Goal: Information Seeking & Learning: Understand process/instructions

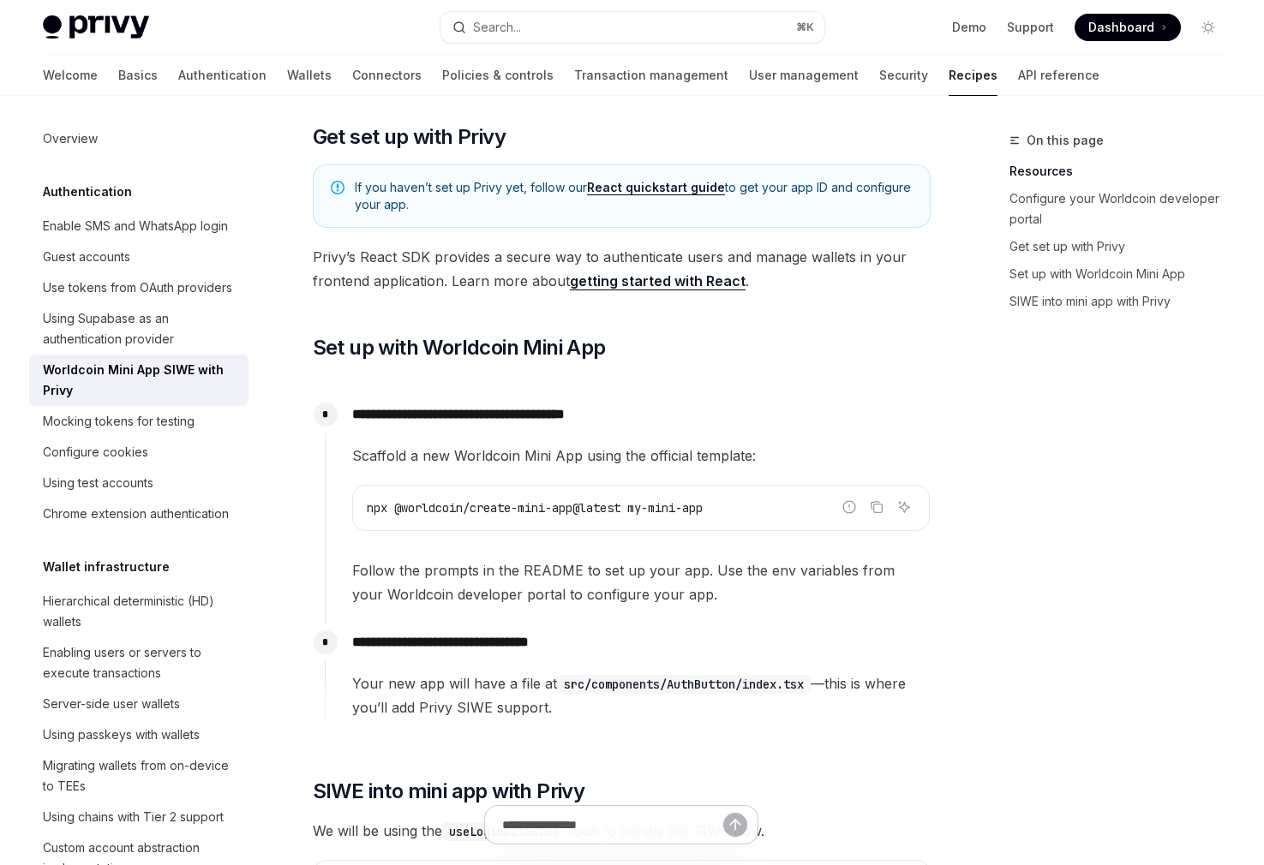
scroll to position [853, 0]
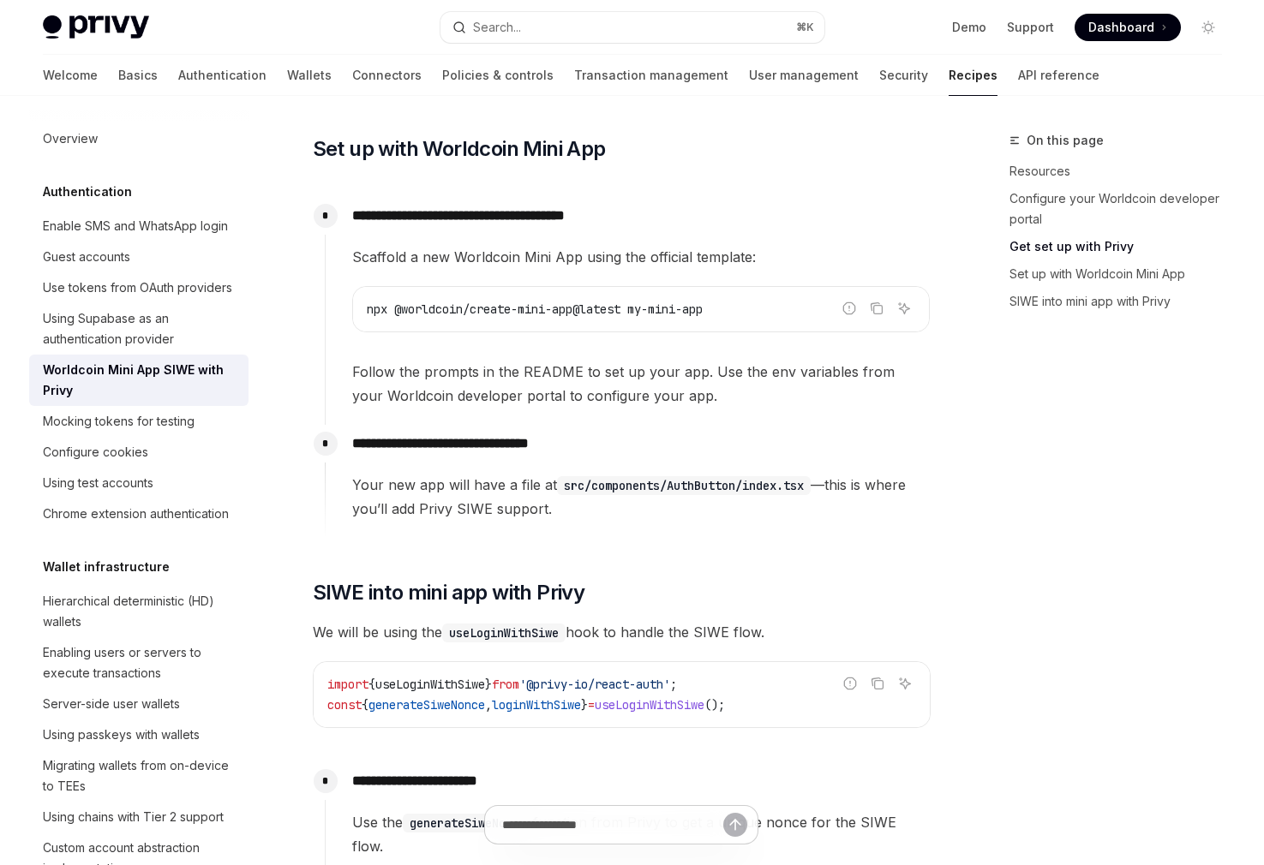
click at [703, 311] on span "npx @worldcoin/create-mini-app@latest my-mini-app" at bounding box center [535, 309] width 336 height 15
drag, startPoint x: 707, startPoint y: 311, endPoint x: 468, endPoint y: 326, distance: 239.5
click at [470, 324] on div "npx @worldcoin/create-mini-app@latest my-mini-app" at bounding box center [641, 309] width 576 height 45
click at [440, 372] on span "Follow the prompts in the README to set up your app. Use the env variables from…" at bounding box center [640, 384] width 577 height 48
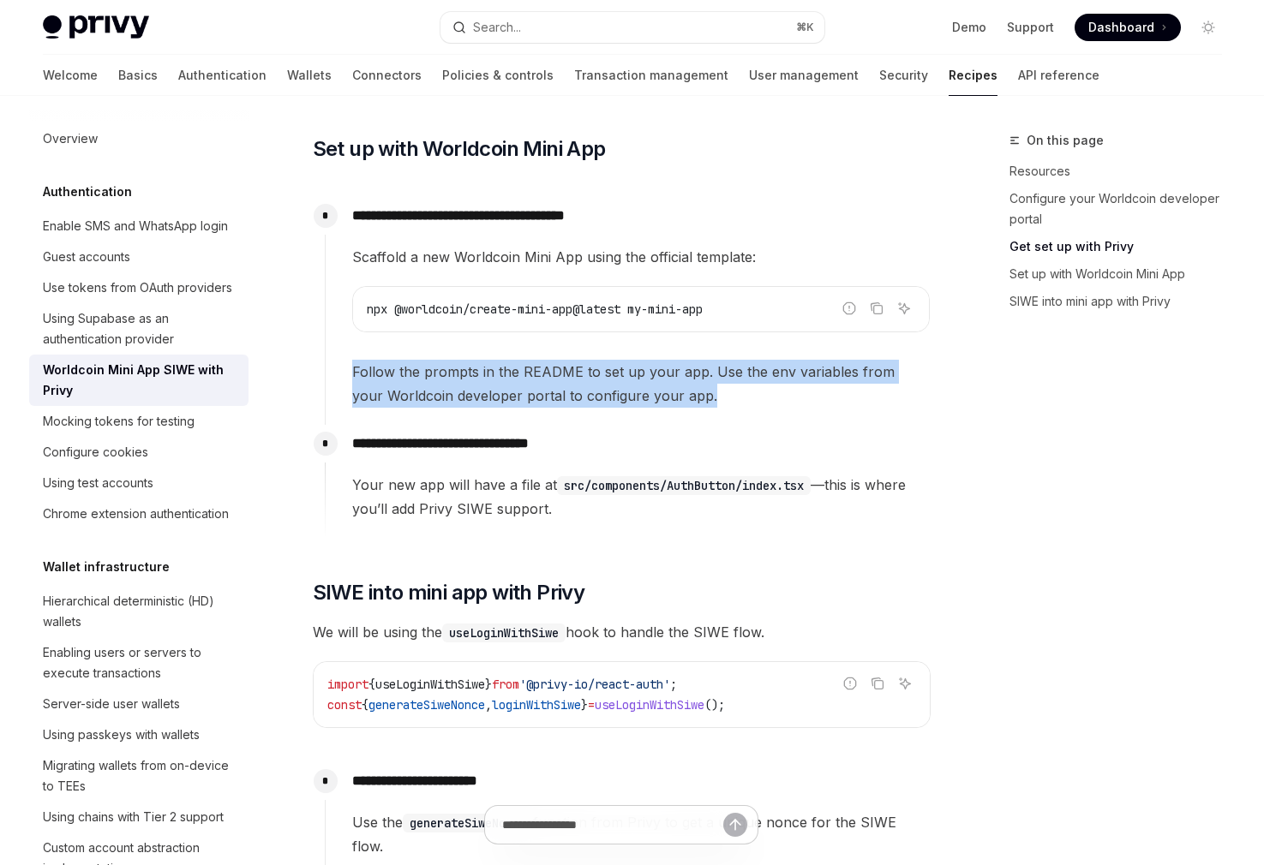
click at [440, 372] on span "Follow the prompts in the README to set up your app. Use the env variables from…" at bounding box center [640, 384] width 577 height 48
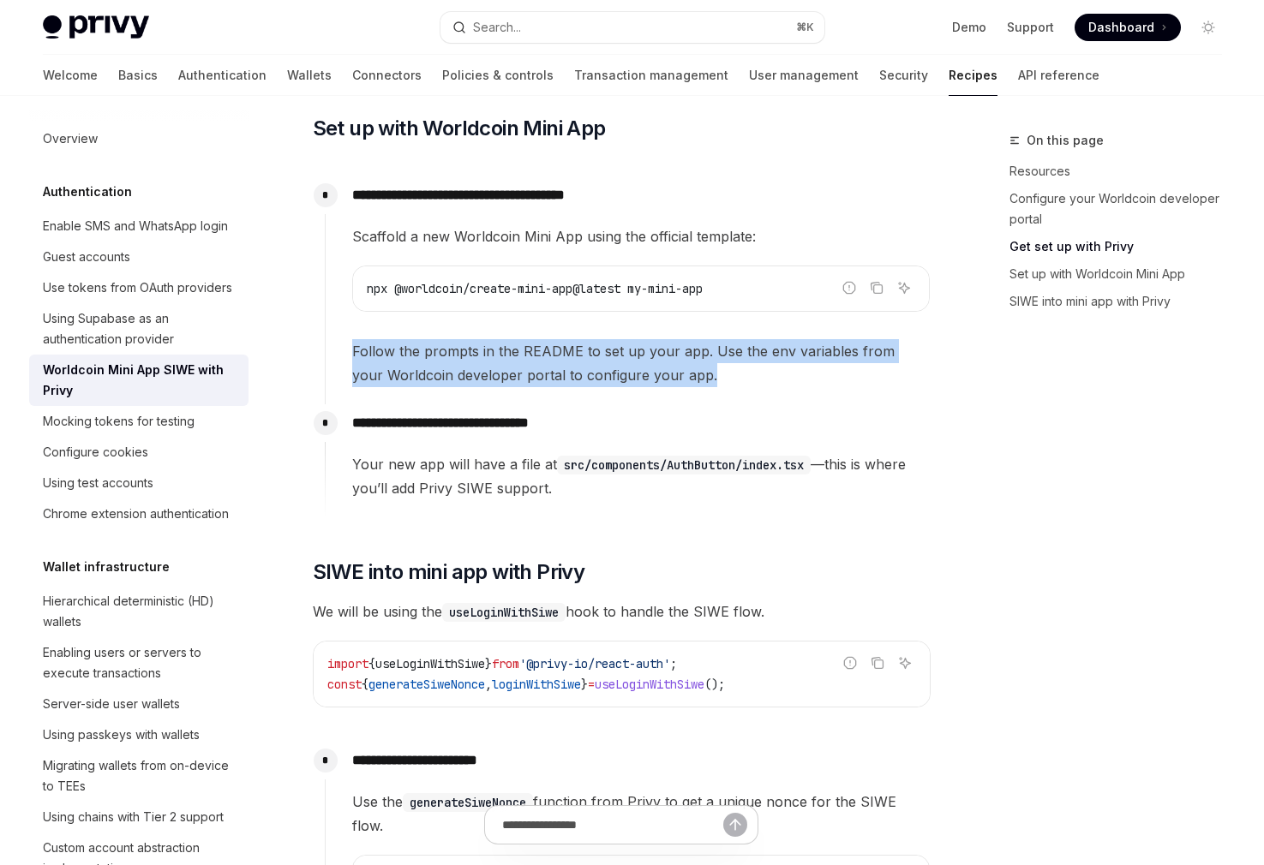
scroll to position [876, 0]
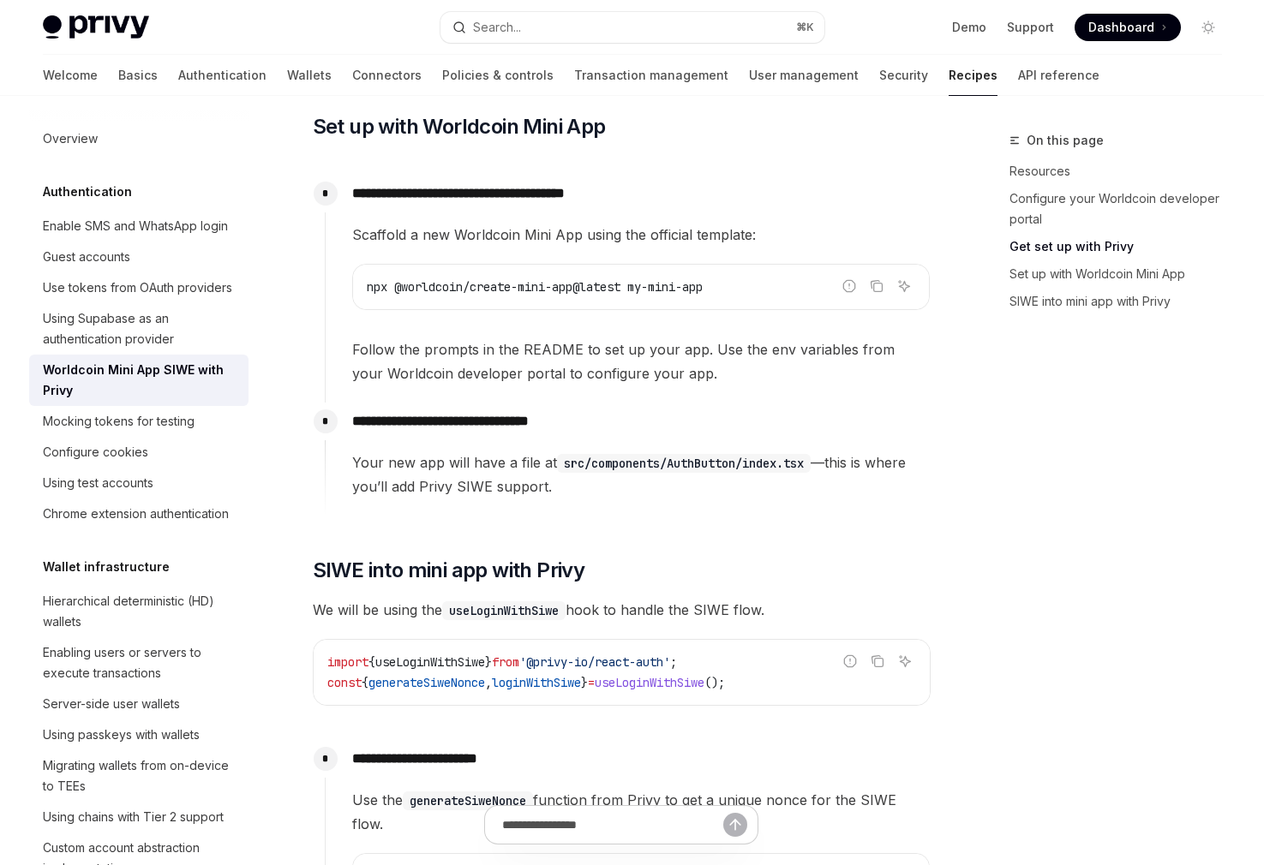
click at [493, 479] on span "Your new app will have a file at src/components/AuthButton/index.tsx —this is w…" at bounding box center [640, 475] width 577 height 48
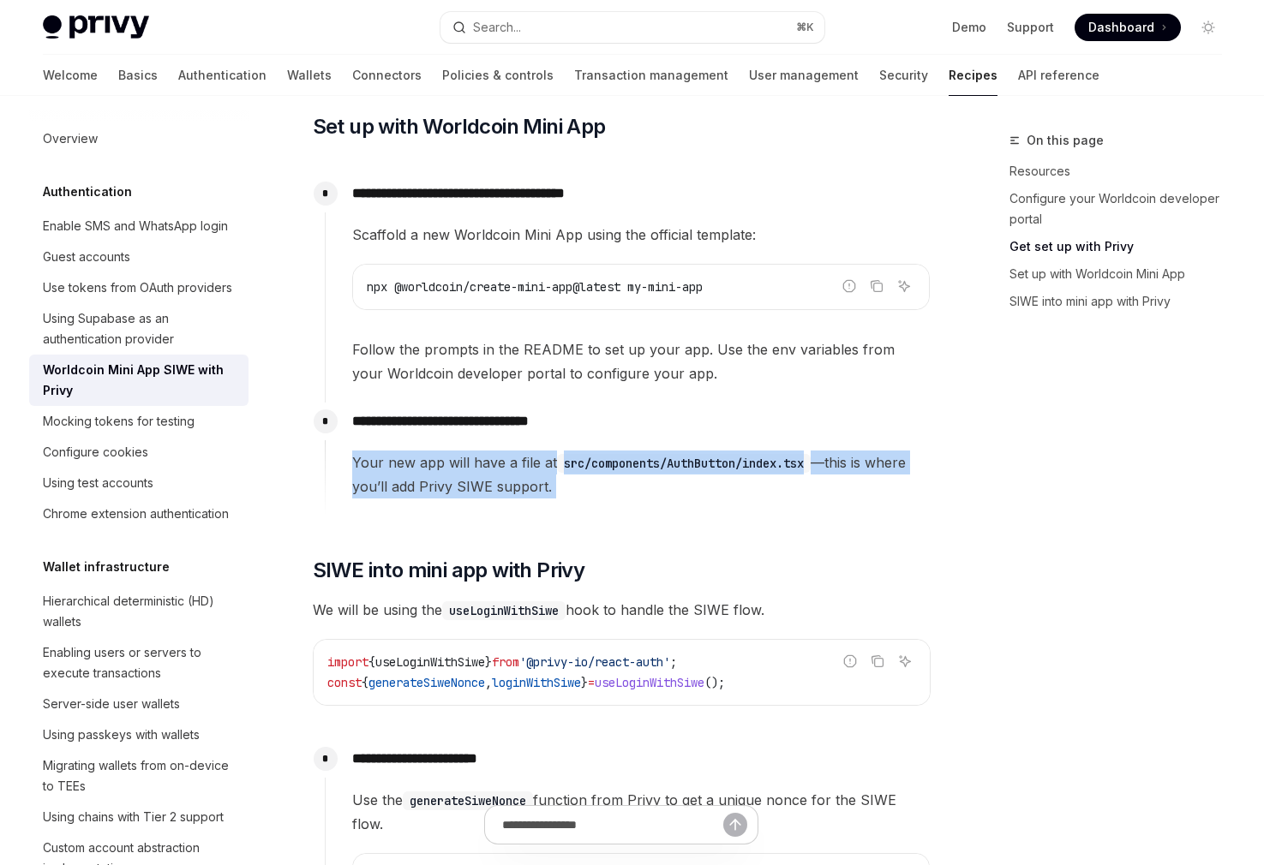
click at [493, 479] on span "Your new app will have a file at src/components/AuthButton/index.tsx —this is w…" at bounding box center [640, 475] width 577 height 48
click at [493, 482] on span "Your new app will have a file at src/components/AuthButton/index.tsx —this is w…" at bounding box center [640, 475] width 577 height 48
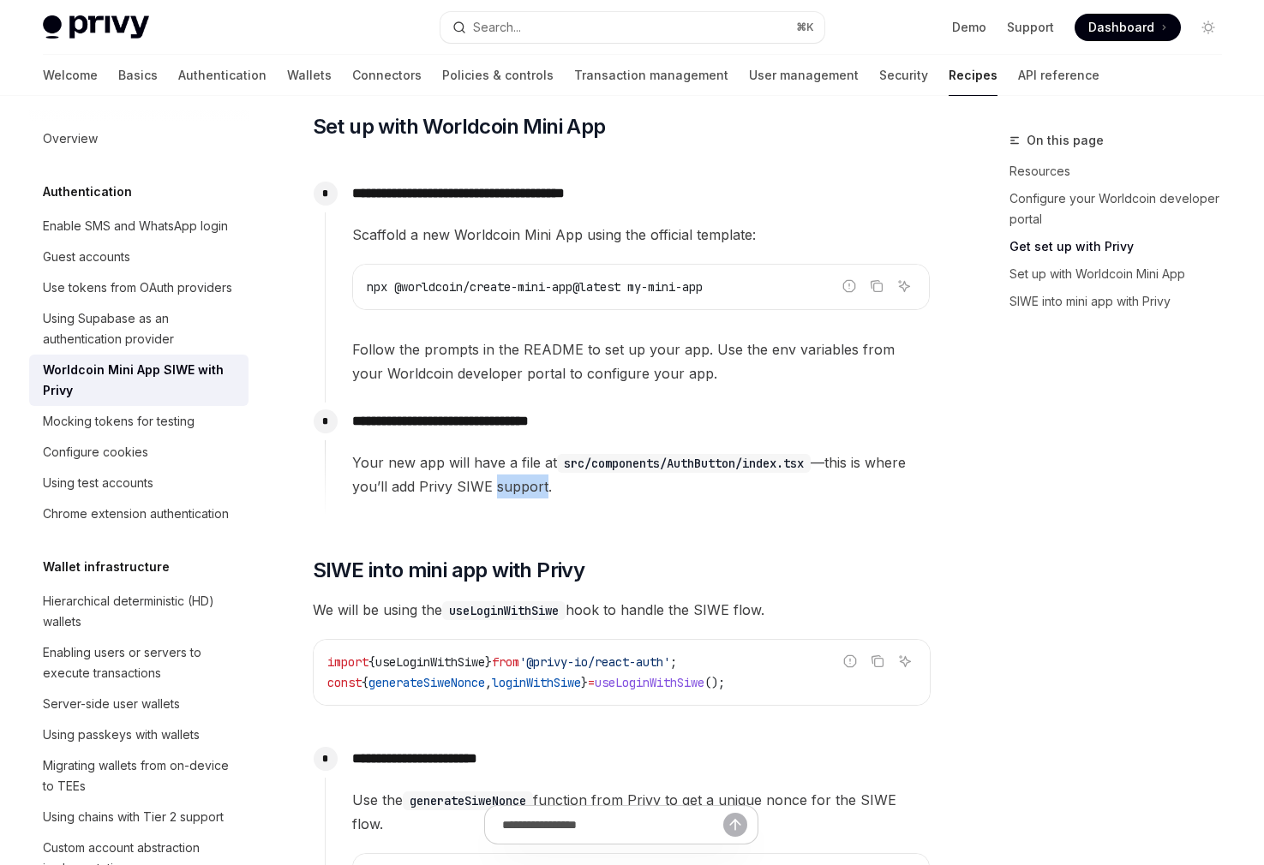
click at [493, 482] on span "Your new app will have a file at src/components/AuthButton/index.tsx —this is w…" at bounding box center [640, 475] width 577 height 48
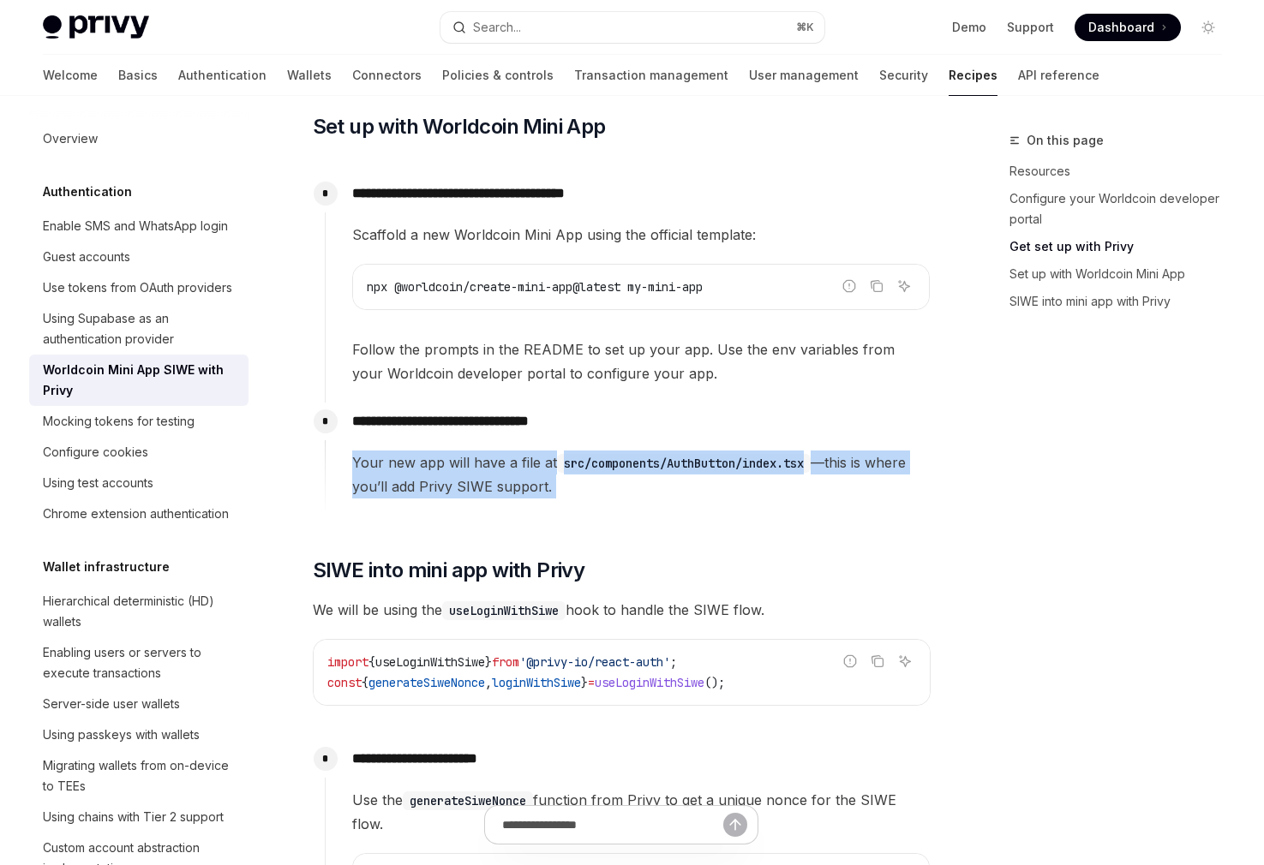
click at [493, 482] on span "Your new app will have a file at src/components/AuthButton/index.tsx —this is w…" at bounding box center [640, 475] width 577 height 48
click at [493, 481] on span "Your new app will have a file at src/components/AuthButton/index.tsx —this is w…" at bounding box center [640, 475] width 577 height 48
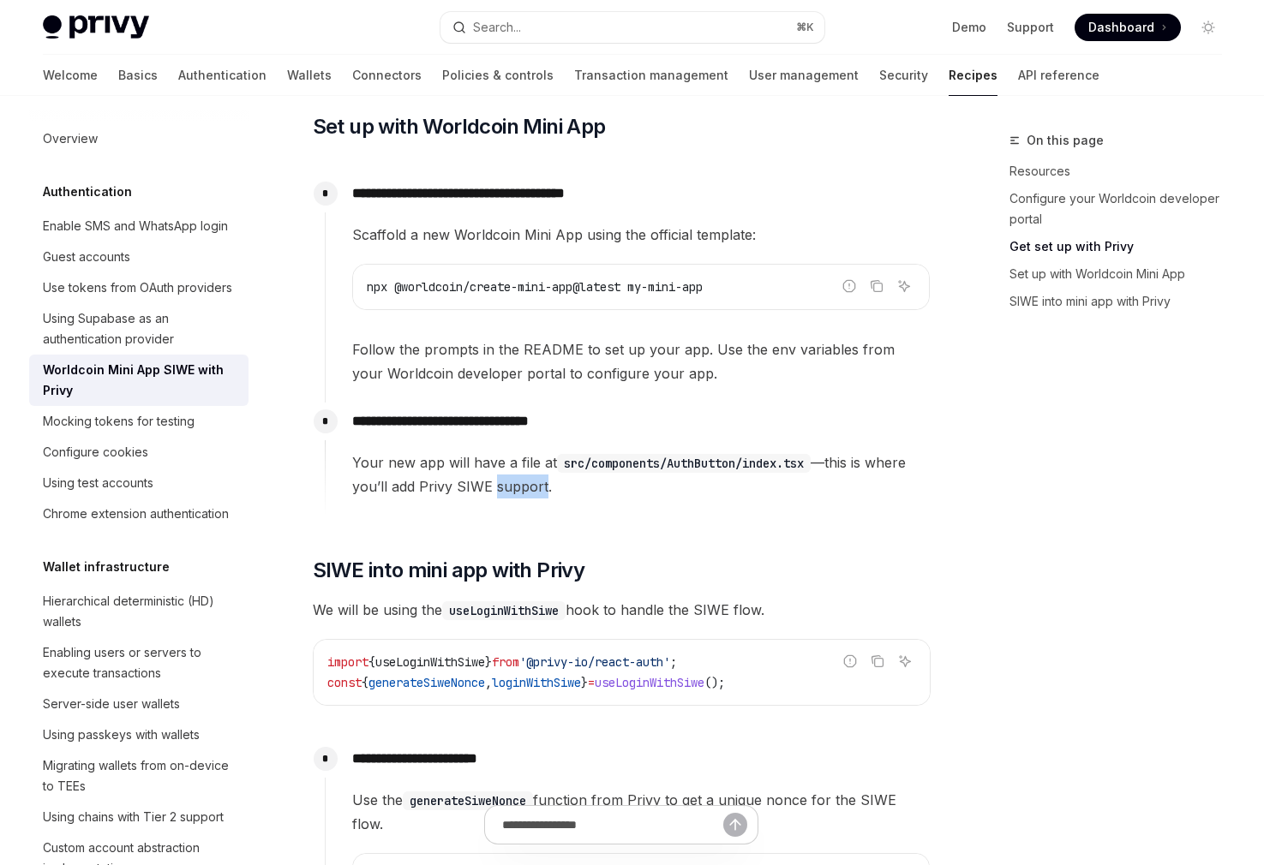
click at [493, 481] on span "Your new app will have a file at src/components/AuthButton/index.tsx —this is w…" at bounding box center [640, 475] width 577 height 48
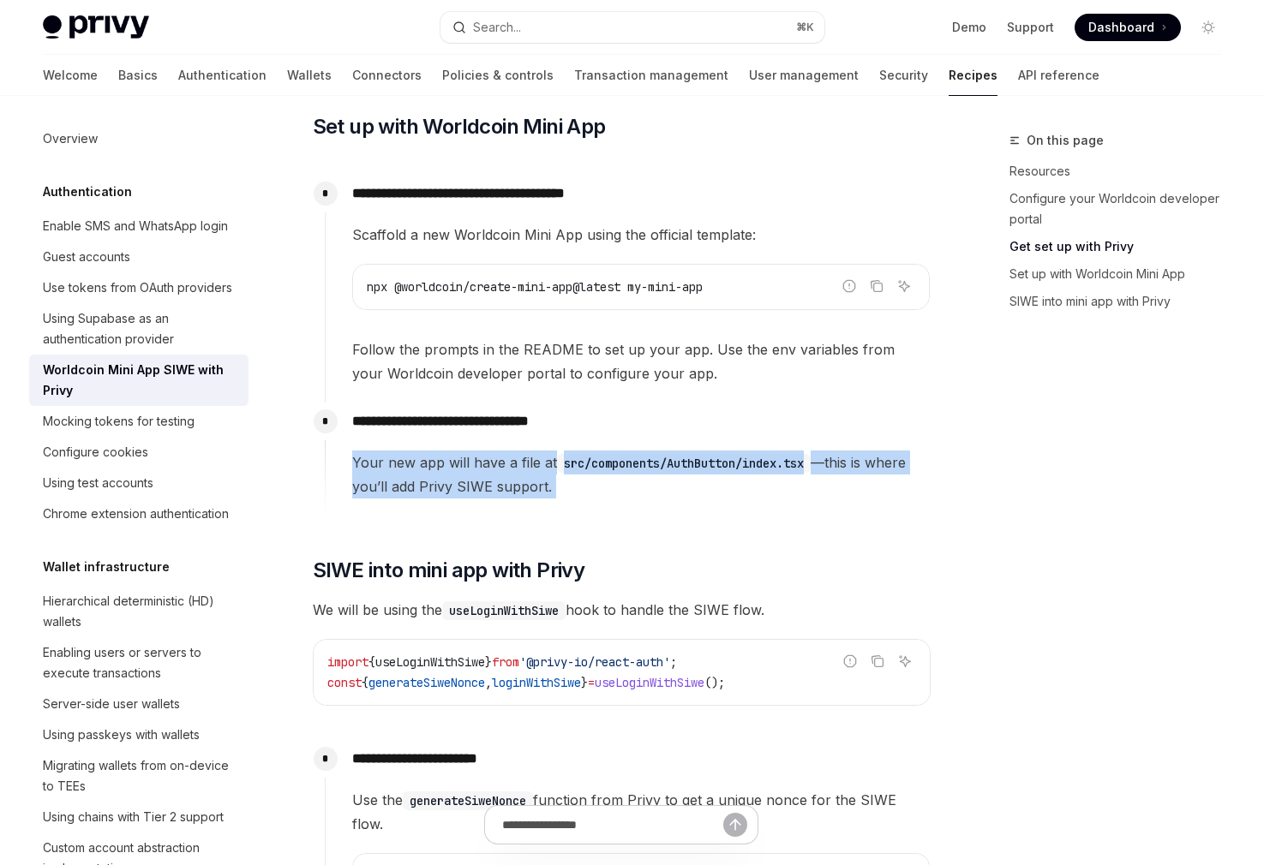
click at [493, 481] on span "Your new app will have a file at src/components/AuthButton/index.tsx —this is w…" at bounding box center [640, 475] width 577 height 48
click at [500, 475] on span "Your new app will have a file at src/components/AuthButton/index.tsx —this is w…" at bounding box center [640, 475] width 577 height 48
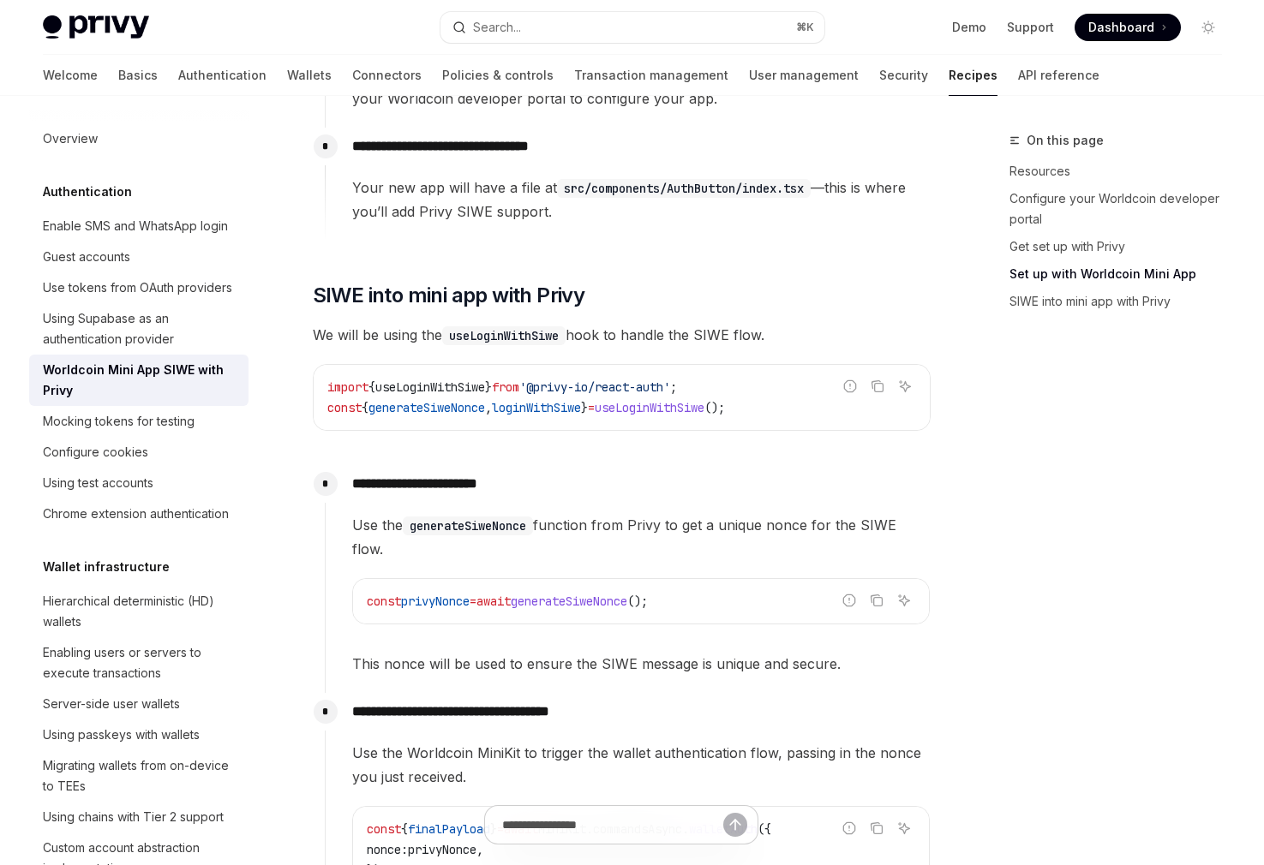
scroll to position [1181, 0]
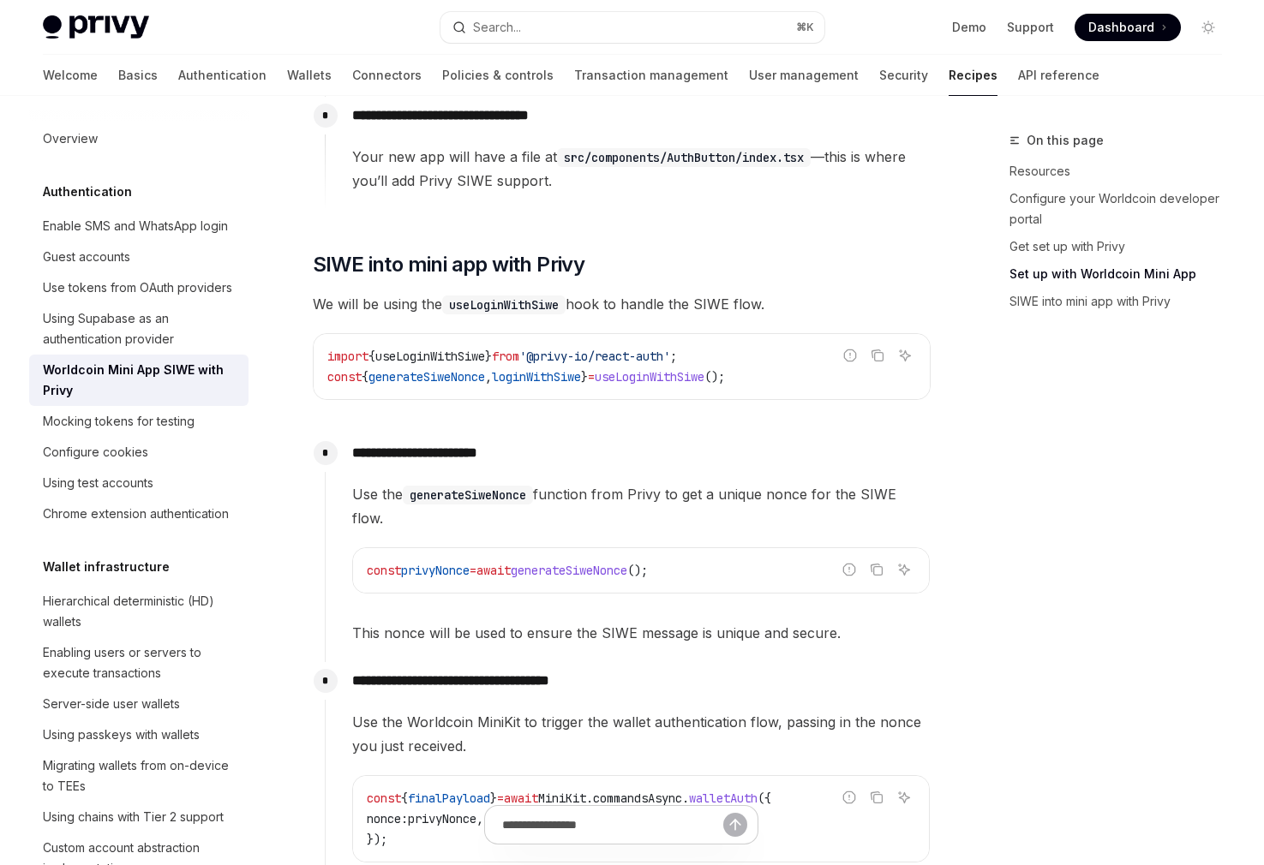
click at [351, 308] on span "We will be using the useLoginWithSiwe hook to handle the SIWE flow." at bounding box center [622, 304] width 618 height 24
drag, startPoint x: 351, startPoint y: 308, endPoint x: 539, endPoint y: 304, distance: 187.7
click at [539, 304] on span "We will be using the useLoginWithSiwe hook to handle the SIWE flow." at bounding box center [622, 304] width 618 height 24
click at [539, 304] on code "useLoginWithSiwe" at bounding box center [503, 305] width 123 height 19
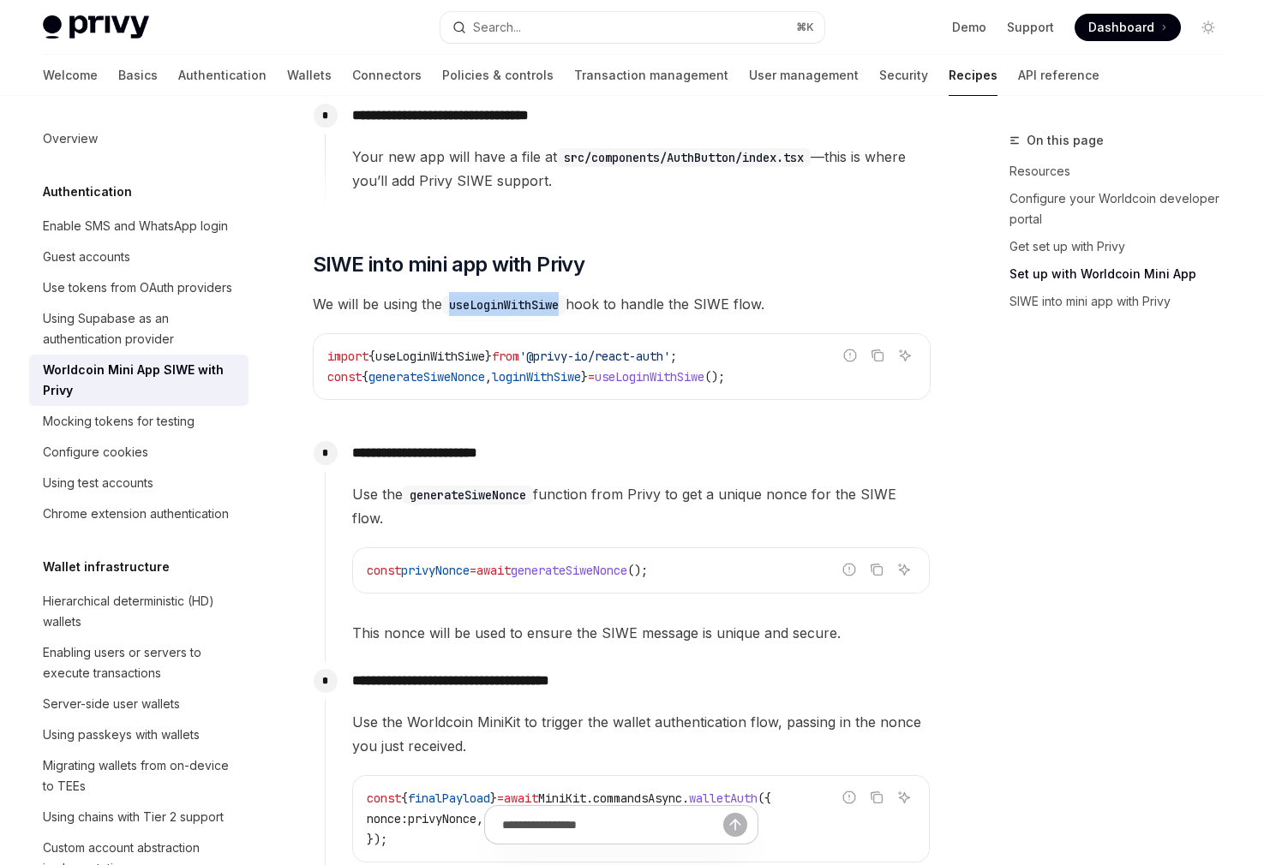
click at [539, 308] on code "useLoginWithSiwe" at bounding box center [503, 305] width 123 height 19
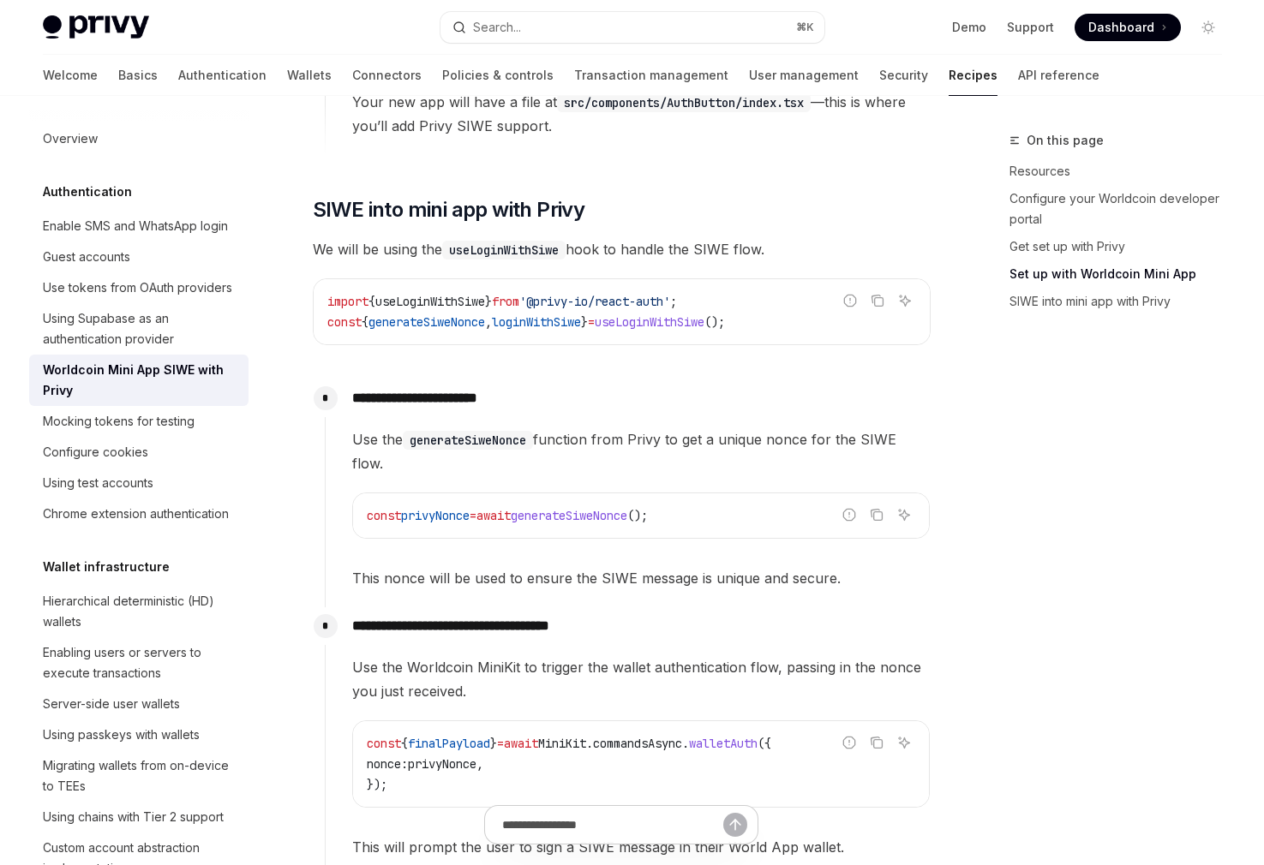
scroll to position [1245, 0]
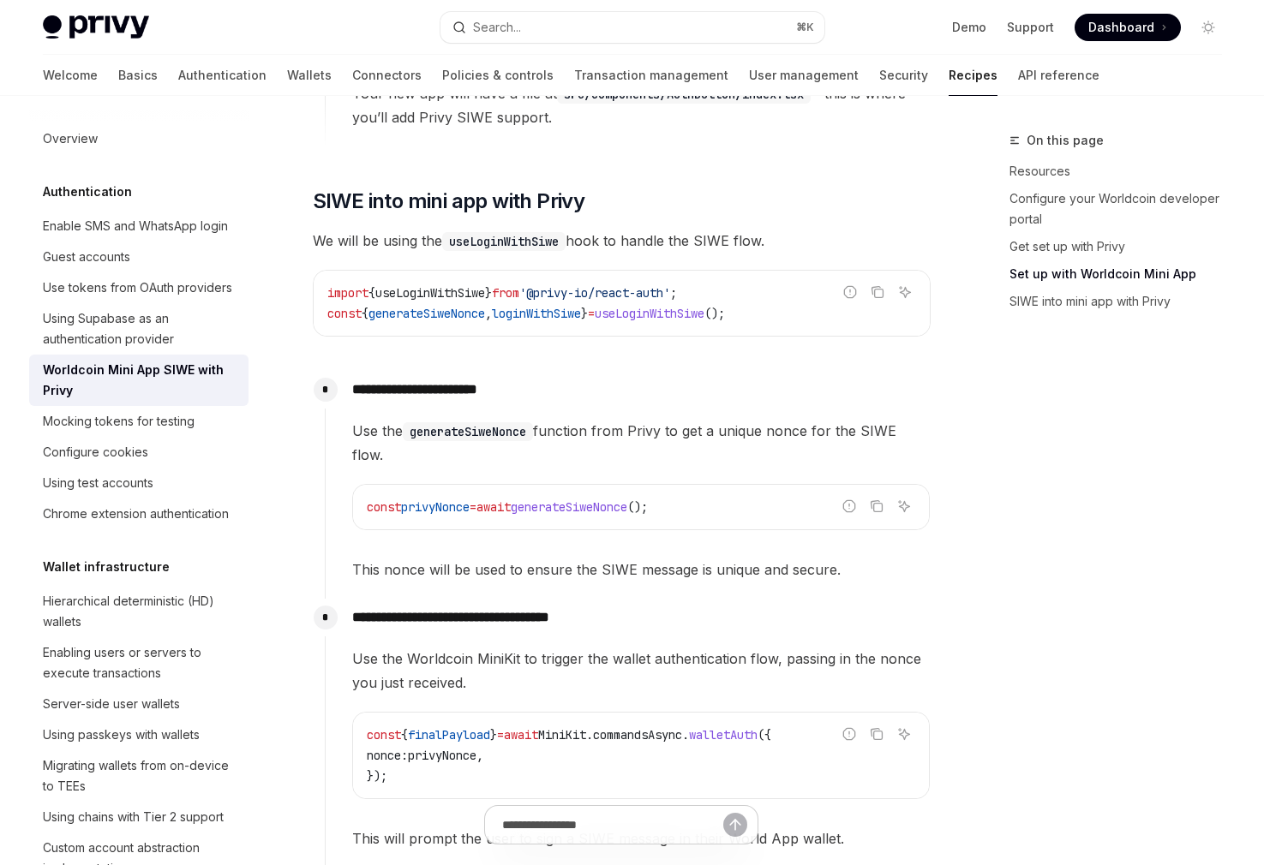
click at [564, 426] on span "Use the generateSiweNonce function from Privy to get a unique nonce for the SIW…" at bounding box center [640, 443] width 577 height 48
drag, startPoint x: 564, startPoint y: 426, endPoint x: 693, endPoint y: 446, distance: 131.0
click at [692, 447] on span "Use the generateSiweNonce function from Privy to get a unique nonce for the SIW…" at bounding box center [640, 443] width 577 height 48
click at [697, 439] on span "Use the generateSiweNonce function from Privy to get a unique nonce for the SIW…" at bounding box center [640, 443] width 577 height 48
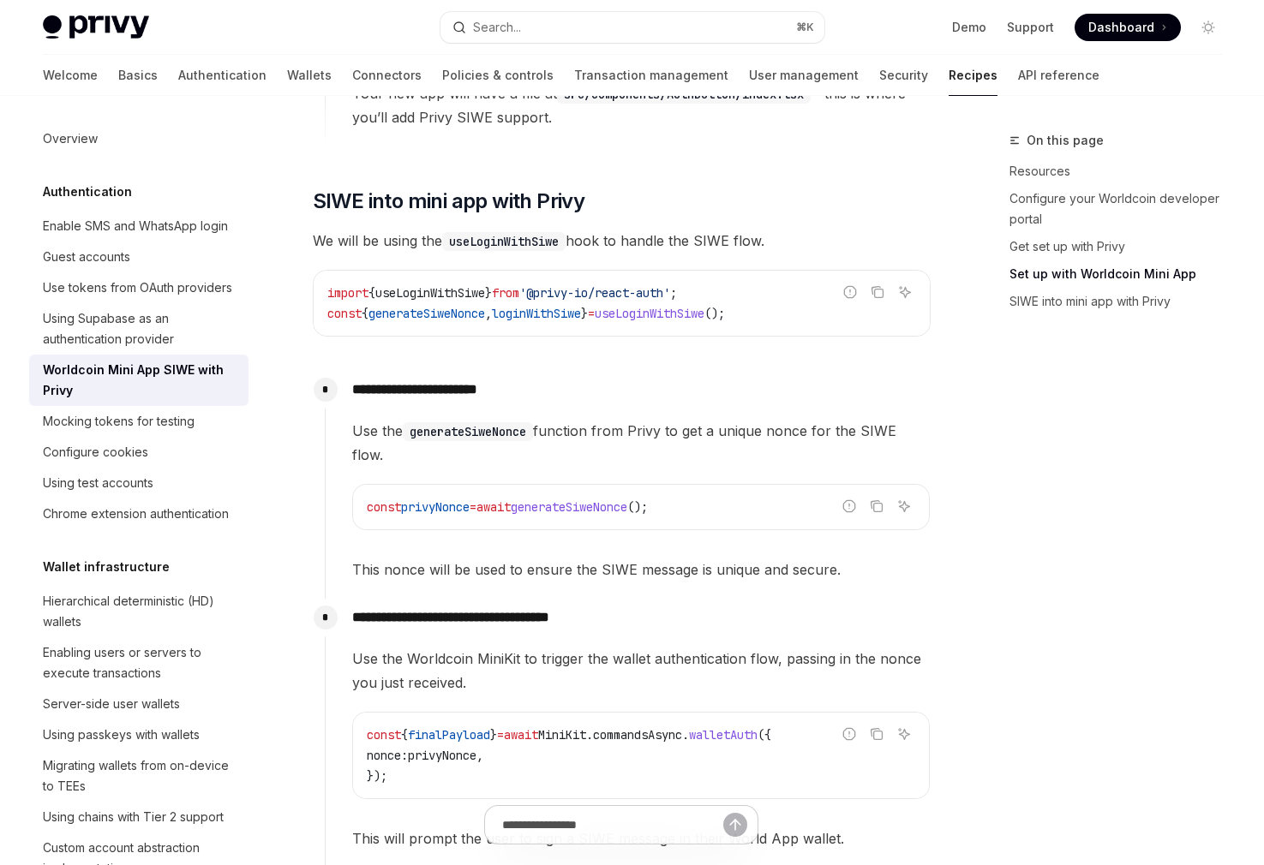
click at [579, 428] on span "Use the generateSiweNonce function from Privy to get a unique nonce for the SIW…" at bounding box center [640, 443] width 577 height 48
drag, startPoint x: 579, startPoint y: 428, endPoint x: 734, endPoint y: 426, distance: 155.1
click at [733, 426] on span "Use the generateSiweNonce function from Privy to get a unique nonce for the SIW…" at bounding box center [640, 443] width 577 height 48
click at [734, 426] on span "Use the generateSiweNonce function from Privy to get a unique nonce for the SIW…" at bounding box center [640, 443] width 577 height 48
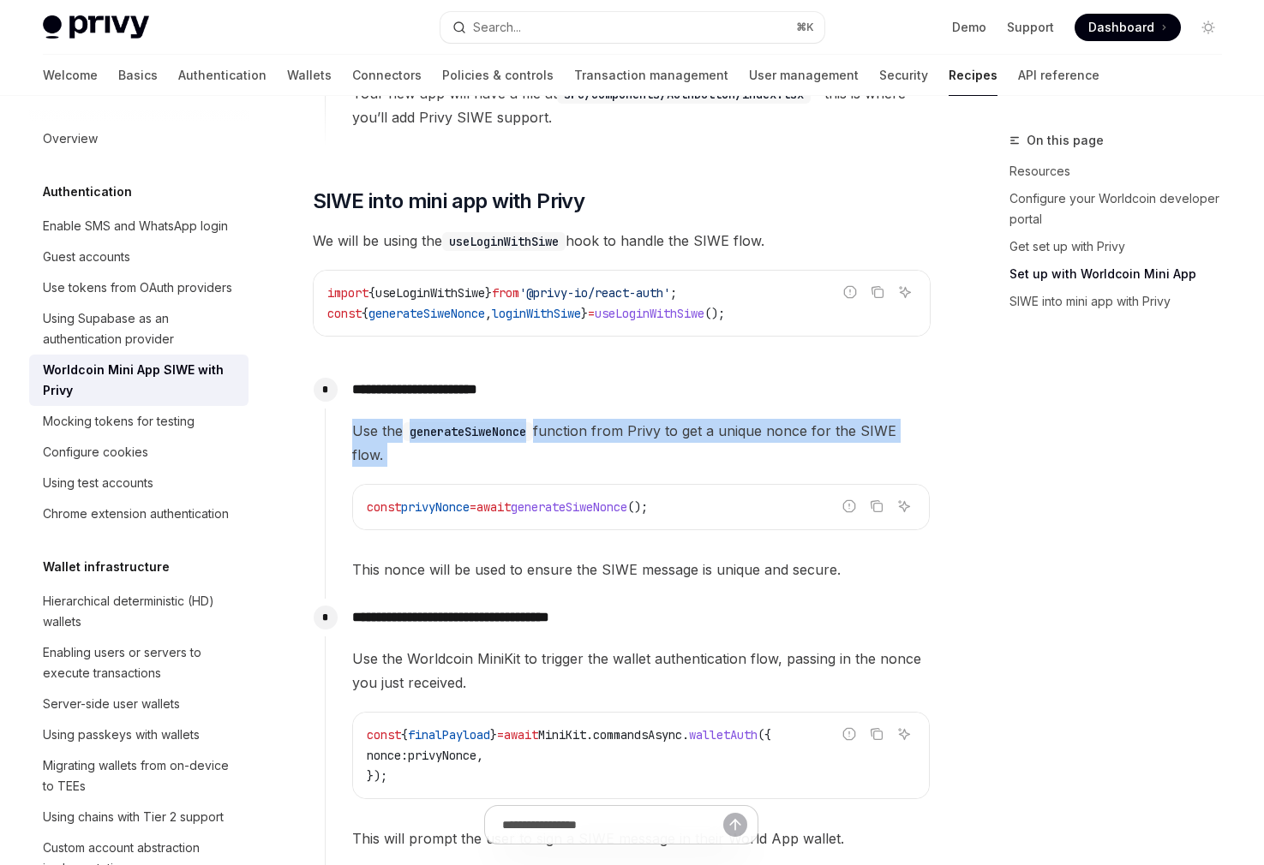
click at [734, 426] on span "Use the generateSiweNonce function from Privy to get a unique nonce for the SIW…" at bounding box center [640, 443] width 577 height 48
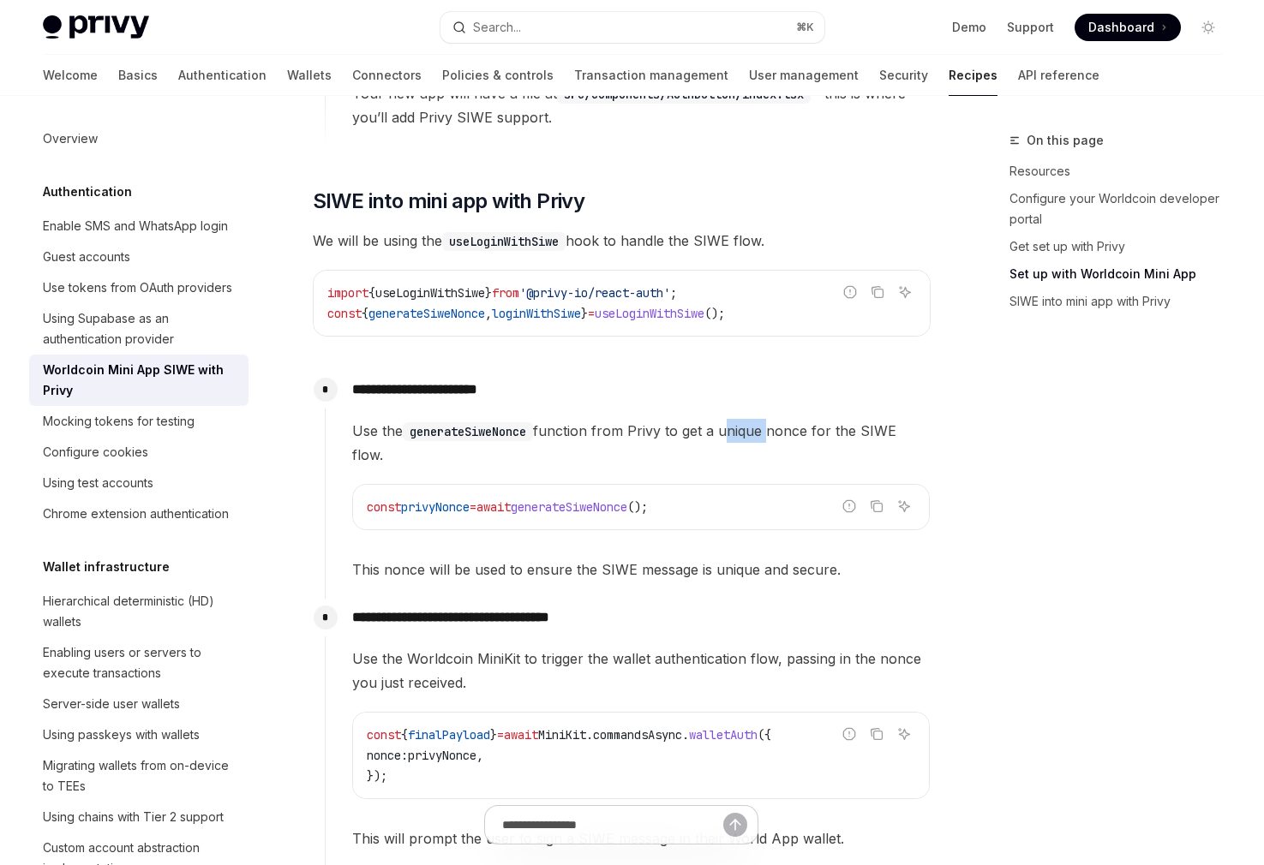
click at [734, 426] on span "Use the generateSiweNonce function from Privy to get a unique nonce for the SIW…" at bounding box center [640, 443] width 577 height 48
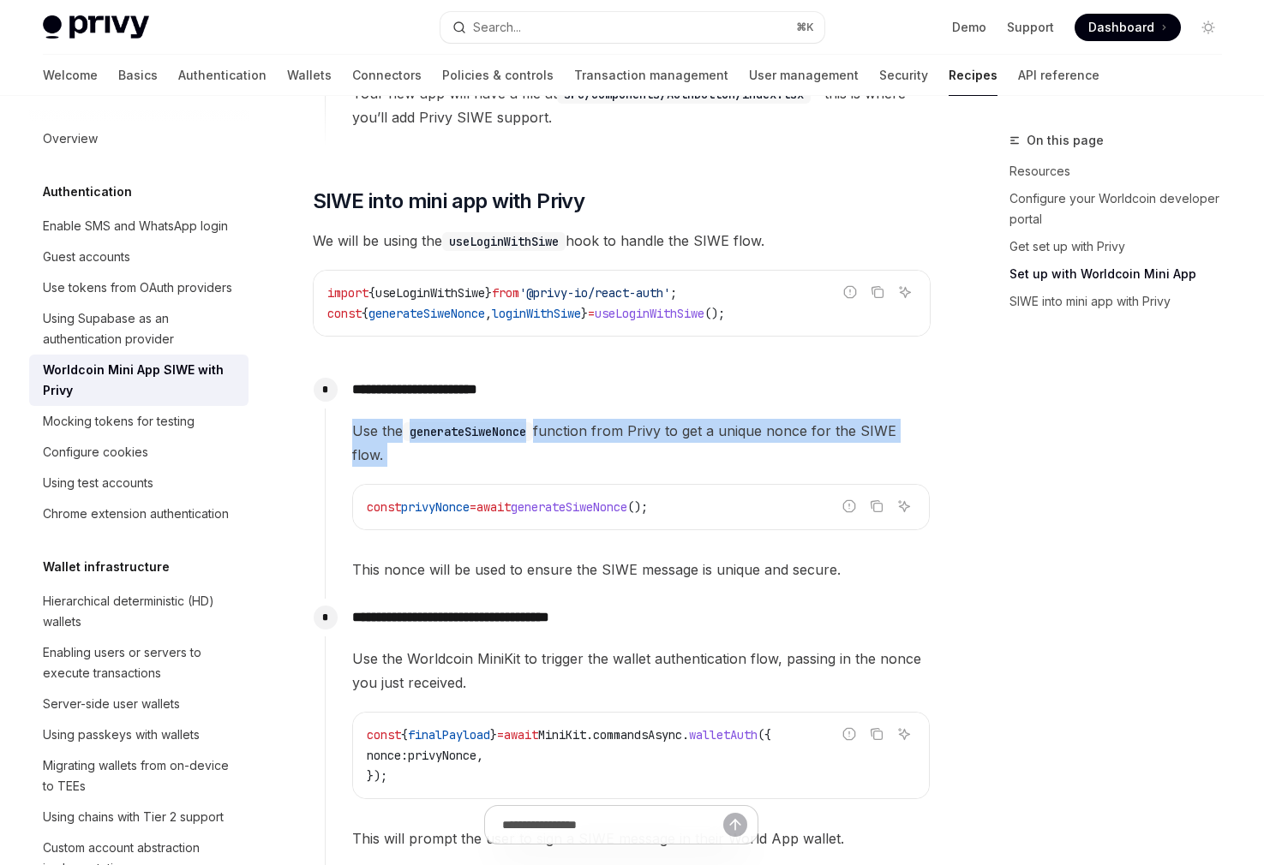
click at [734, 426] on span "Use the generateSiweNonce function from Privy to get a unique nonce for the SIW…" at bounding box center [640, 443] width 577 height 48
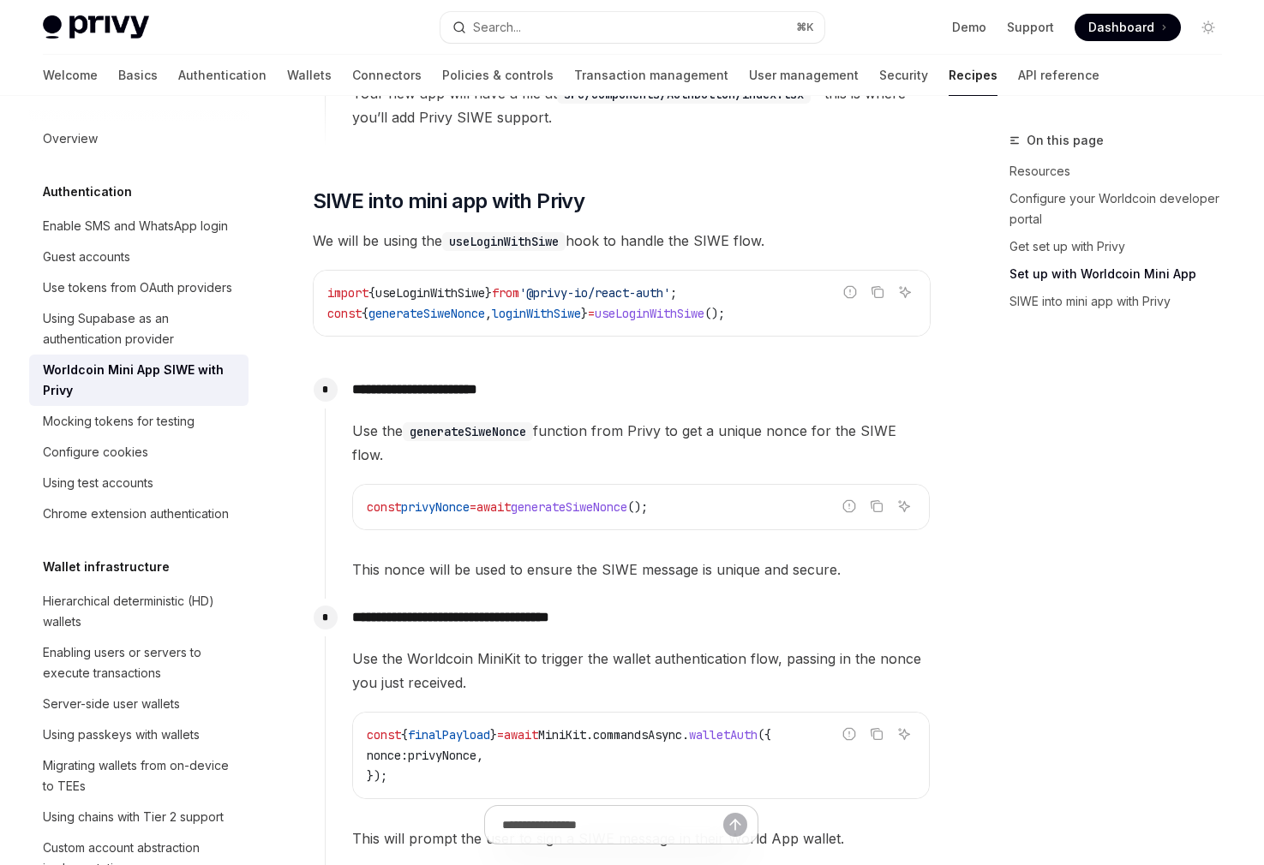
click at [523, 565] on span "This nonce will be used to ensure the SIWE message is unique and secure." at bounding box center [640, 570] width 577 height 24
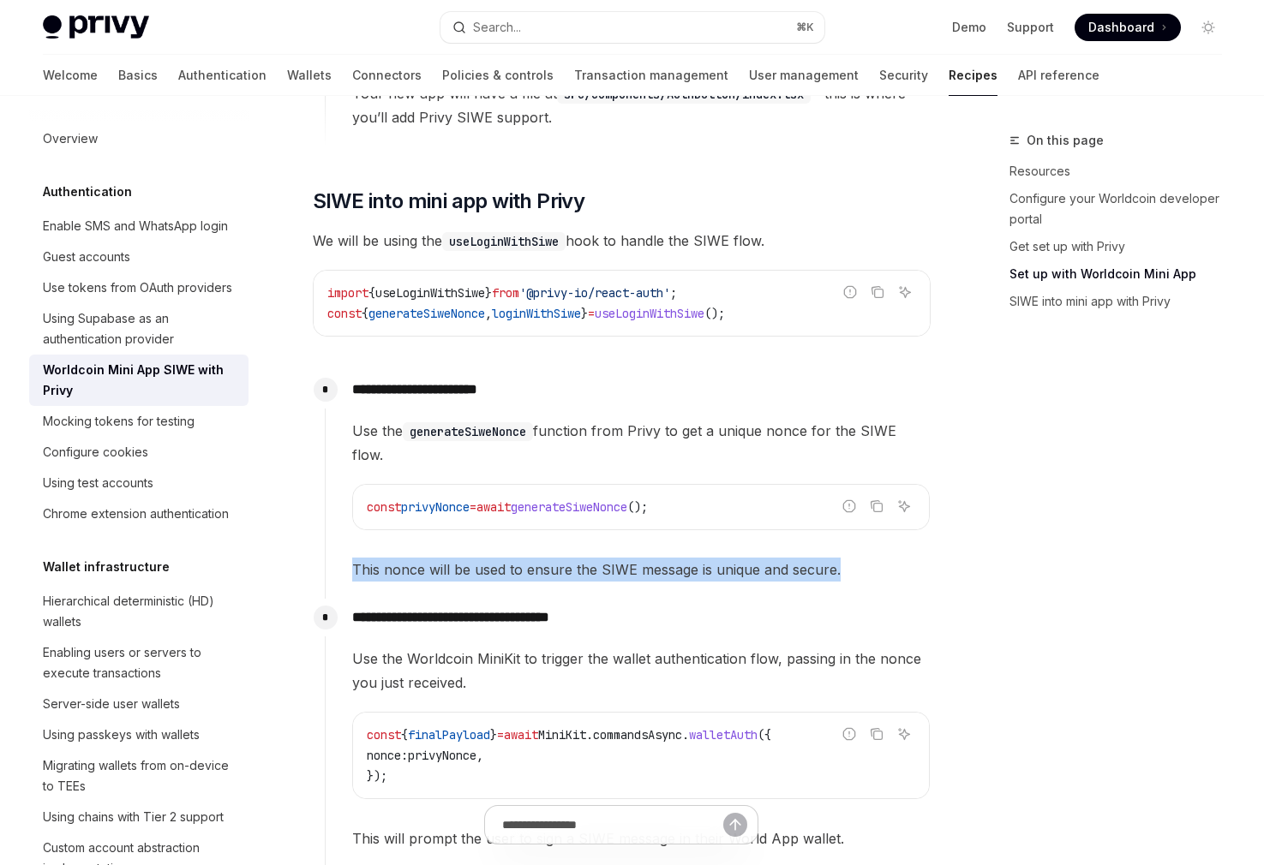
click at [523, 563] on span "This nonce will be used to ensure the SIWE message is unique and secure." at bounding box center [640, 570] width 577 height 24
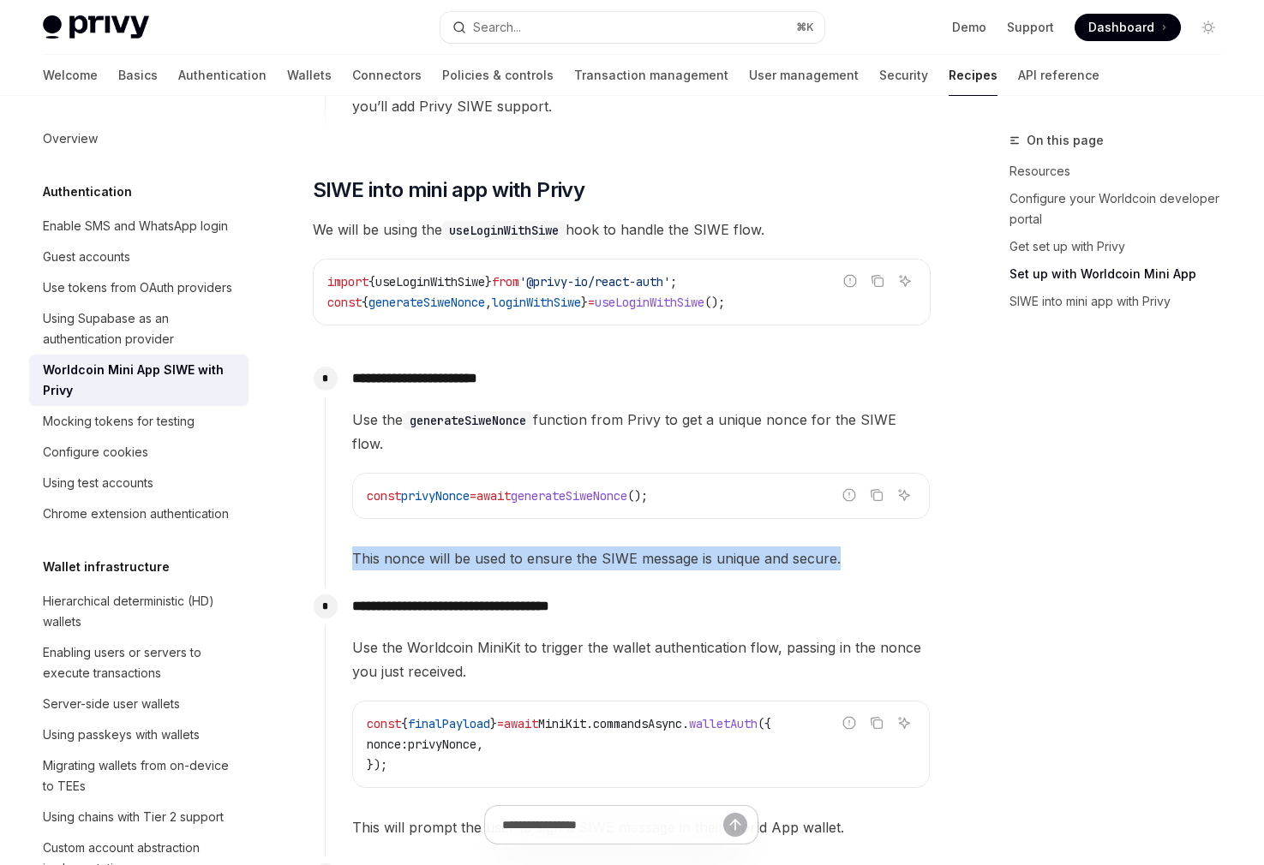
scroll to position [1259, 0]
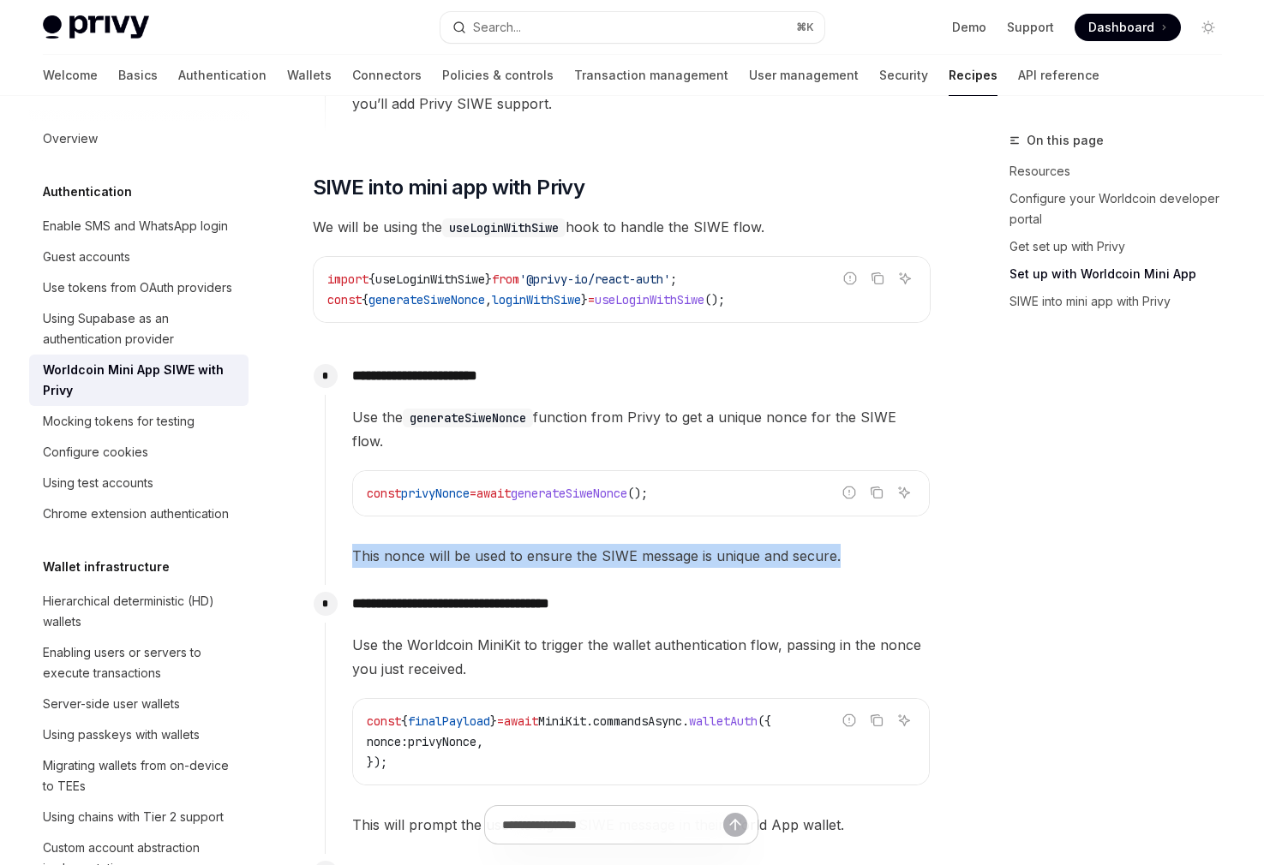
click at [392, 567] on div "**********" at bounding box center [628, 471] width 606 height 228
drag, startPoint x: 392, startPoint y: 567, endPoint x: 593, endPoint y: 563, distance: 200.5
click at [593, 563] on div "**********" at bounding box center [628, 471] width 606 height 228
click at [593, 562] on span "This nonce will be used to ensure the SIWE message is unique and secure." at bounding box center [640, 556] width 577 height 24
drag, startPoint x: 593, startPoint y: 562, endPoint x: 708, endPoint y: 560, distance: 114.8
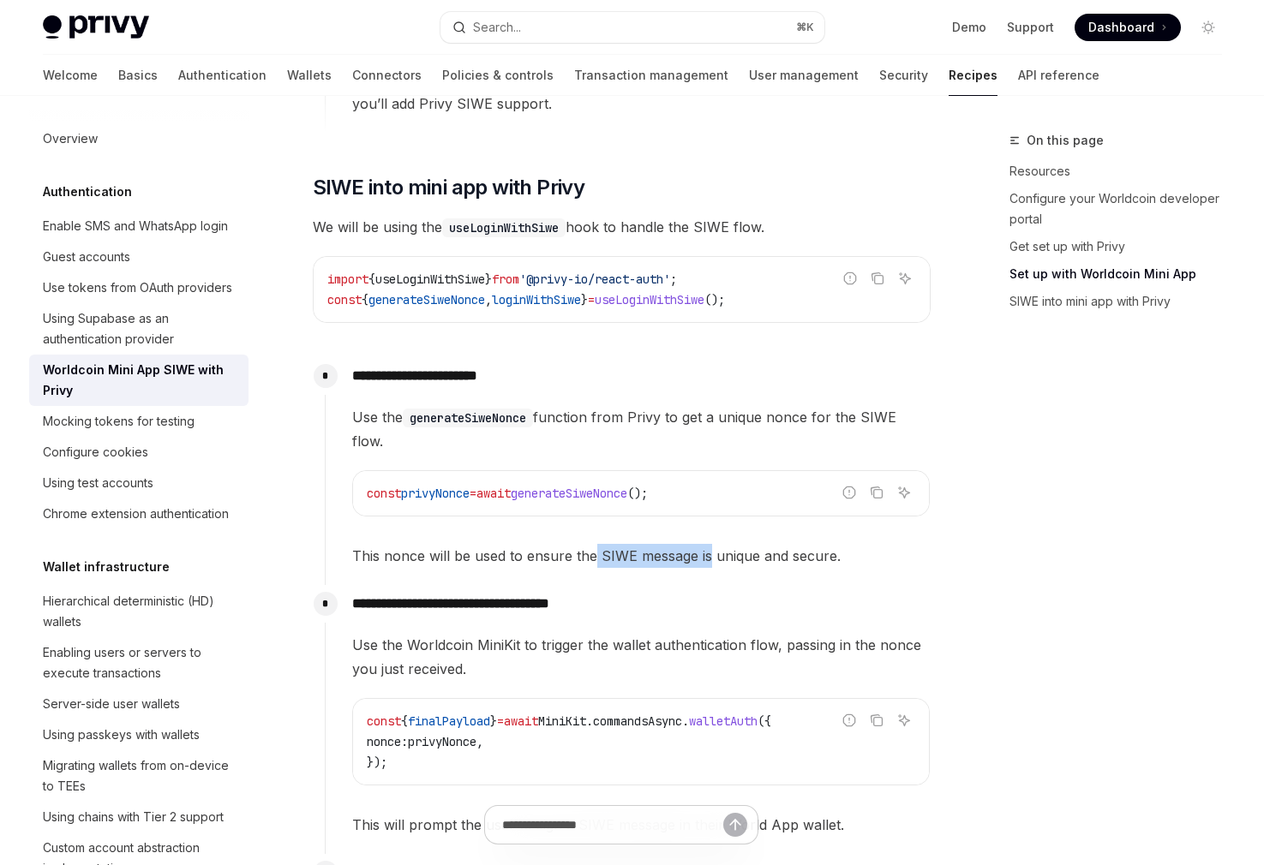
click at [704, 560] on span "This nonce will be used to ensure the SIWE message is unique and secure." at bounding box center [640, 556] width 577 height 24
click at [802, 559] on span "This nonce will be used to ensure the SIWE message is unique and secure." at bounding box center [640, 556] width 577 height 24
drag, startPoint x: 802, startPoint y: 559, endPoint x: 410, endPoint y: 556, distance: 391.6
click at [410, 556] on span "This nonce will be used to ensure the SIWE message is unique and secure." at bounding box center [640, 556] width 577 height 24
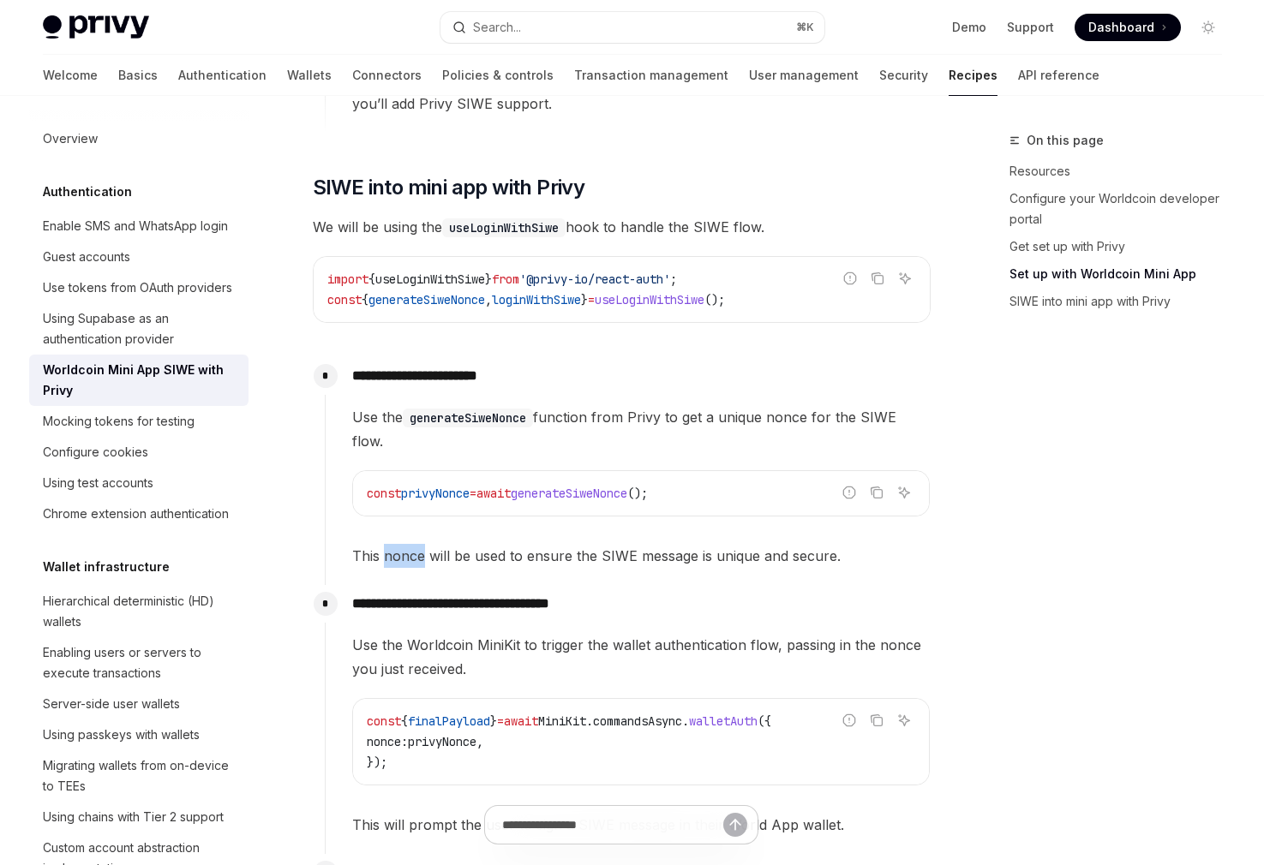
click at [410, 556] on span "This nonce will be used to ensure the SIWE message is unique and secure." at bounding box center [640, 556] width 577 height 24
drag, startPoint x: 410, startPoint y: 556, endPoint x: 776, endPoint y: 564, distance: 365.9
click at [776, 564] on span "This nonce will be used to ensure the SIWE message is unique and secure." at bounding box center [640, 556] width 577 height 24
click at [339, 402] on div "**********" at bounding box center [628, 462] width 606 height 211
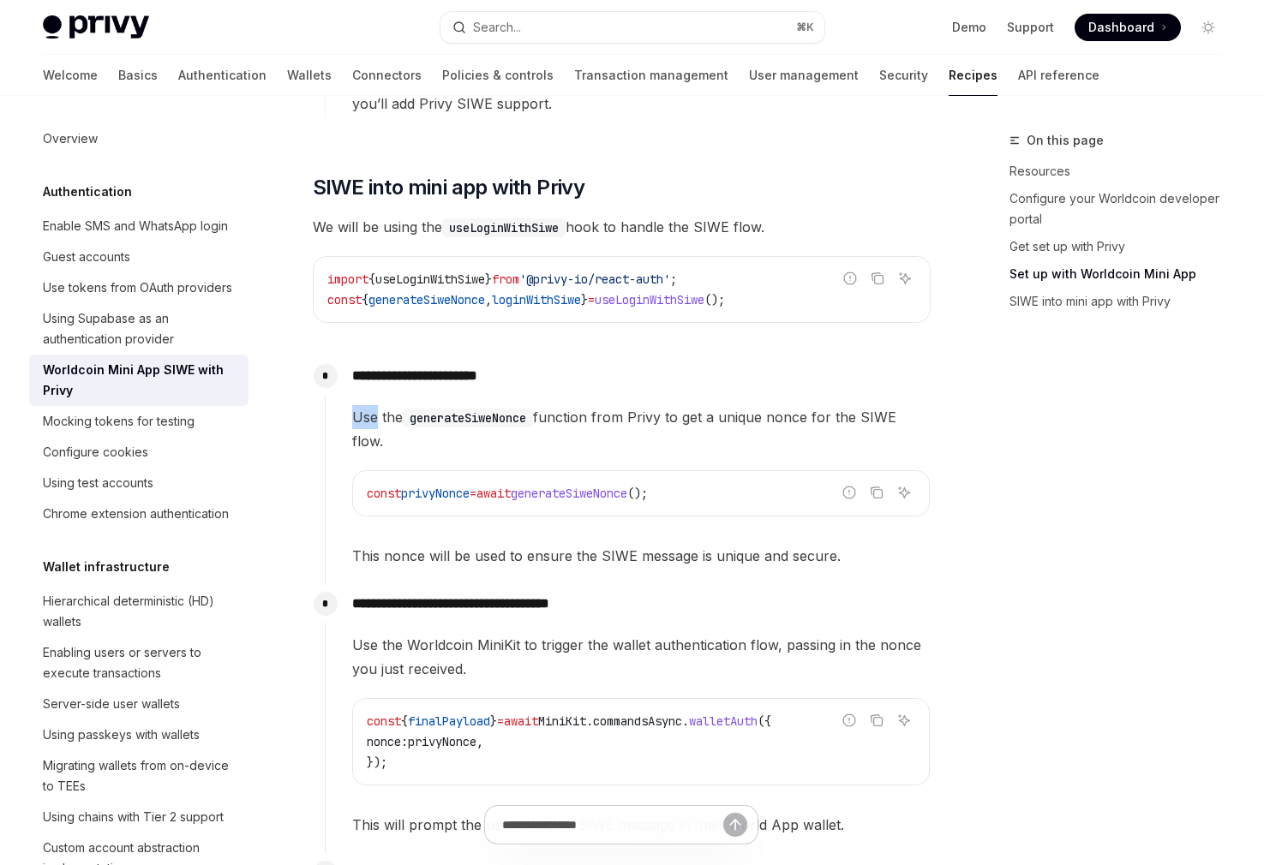
click at [339, 402] on div "**********" at bounding box center [628, 462] width 606 height 211
click at [397, 415] on span "Use the generateSiweNonce function from Privy to get a unique nonce for the SIW…" at bounding box center [640, 429] width 577 height 48
drag, startPoint x: 397, startPoint y: 415, endPoint x: 446, endPoint y: 416, distance: 48.9
click at [446, 416] on span "Use the generateSiweNonce function from Privy to get a unique nonce for the SIW…" at bounding box center [640, 429] width 577 height 48
click at [446, 416] on code "generateSiweNonce" at bounding box center [468, 418] width 130 height 19
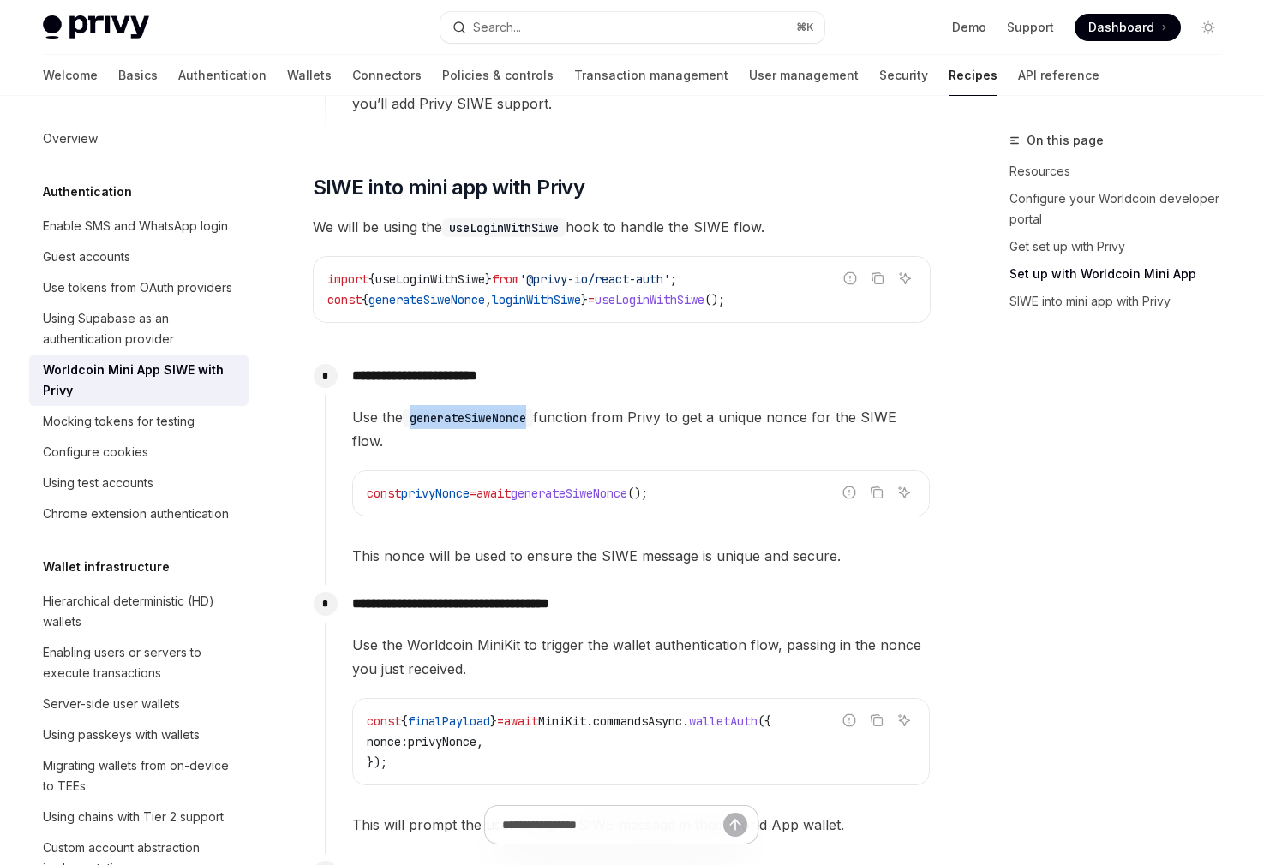
click at [446, 416] on code "generateSiweNonce" at bounding box center [468, 418] width 130 height 19
click at [599, 420] on span "Use the generateSiweNonce function from Privy to get a unique nonce for the SIW…" at bounding box center [640, 429] width 577 height 48
drag, startPoint x: 599, startPoint y: 420, endPoint x: 720, endPoint y: 424, distance: 120.9
click at [719, 424] on span "Use the generateSiweNonce function from Privy to get a unique nonce for the SIW…" at bounding box center [640, 429] width 577 height 48
click at [720, 424] on span "Use the generateSiweNonce function from Privy to get a unique nonce for the SIW…" at bounding box center [640, 429] width 577 height 48
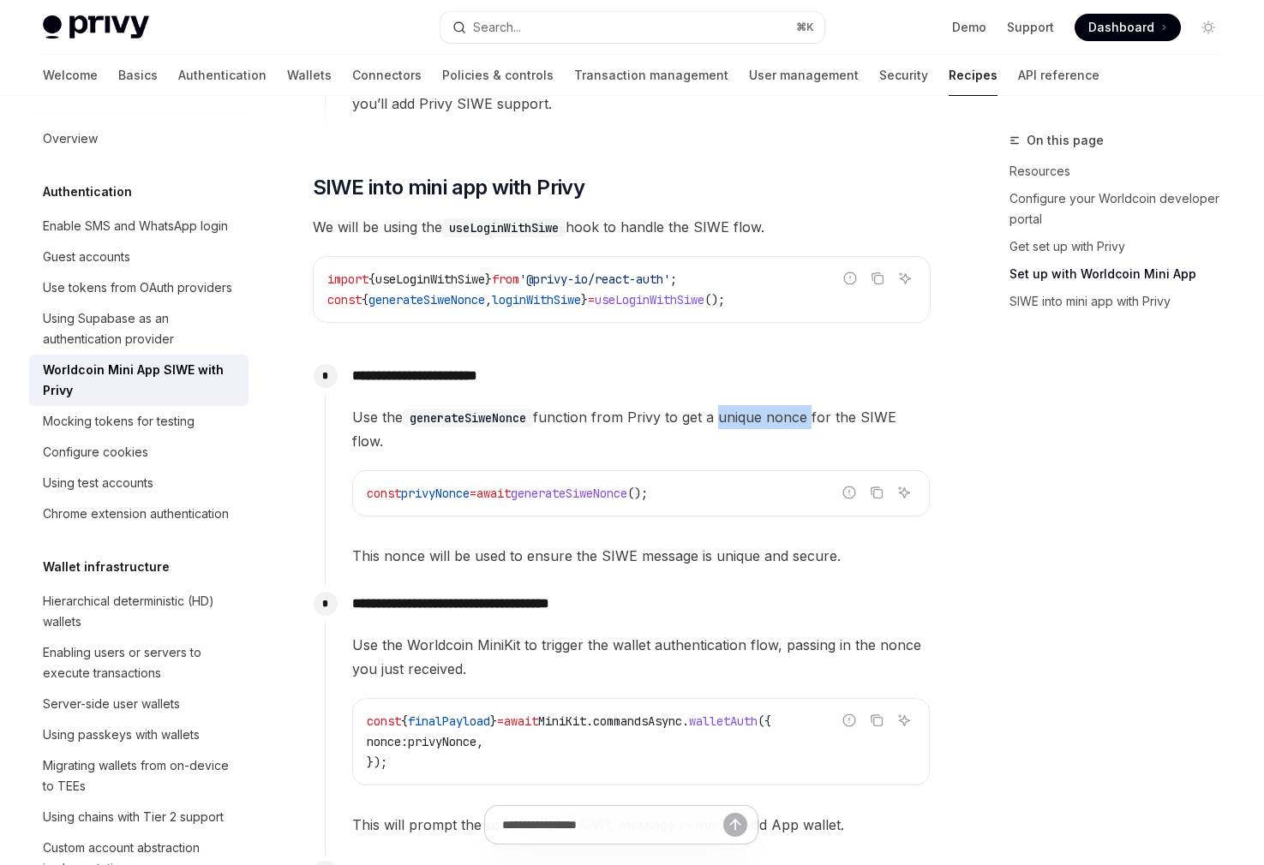
drag, startPoint x: 720, startPoint y: 424, endPoint x: 808, endPoint y: 417, distance: 88.5
click at [808, 417] on span "Use the generateSiweNonce function from Privy to get a unique nonce for the SIW…" at bounding box center [640, 429] width 577 height 48
drag, startPoint x: 808, startPoint y: 417, endPoint x: 707, endPoint y: 413, distance: 101.2
click at [707, 413] on span "Use the generateSiweNonce function from Privy to get a unique nonce for the SIW…" at bounding box center [640, 429] width 577 height 48
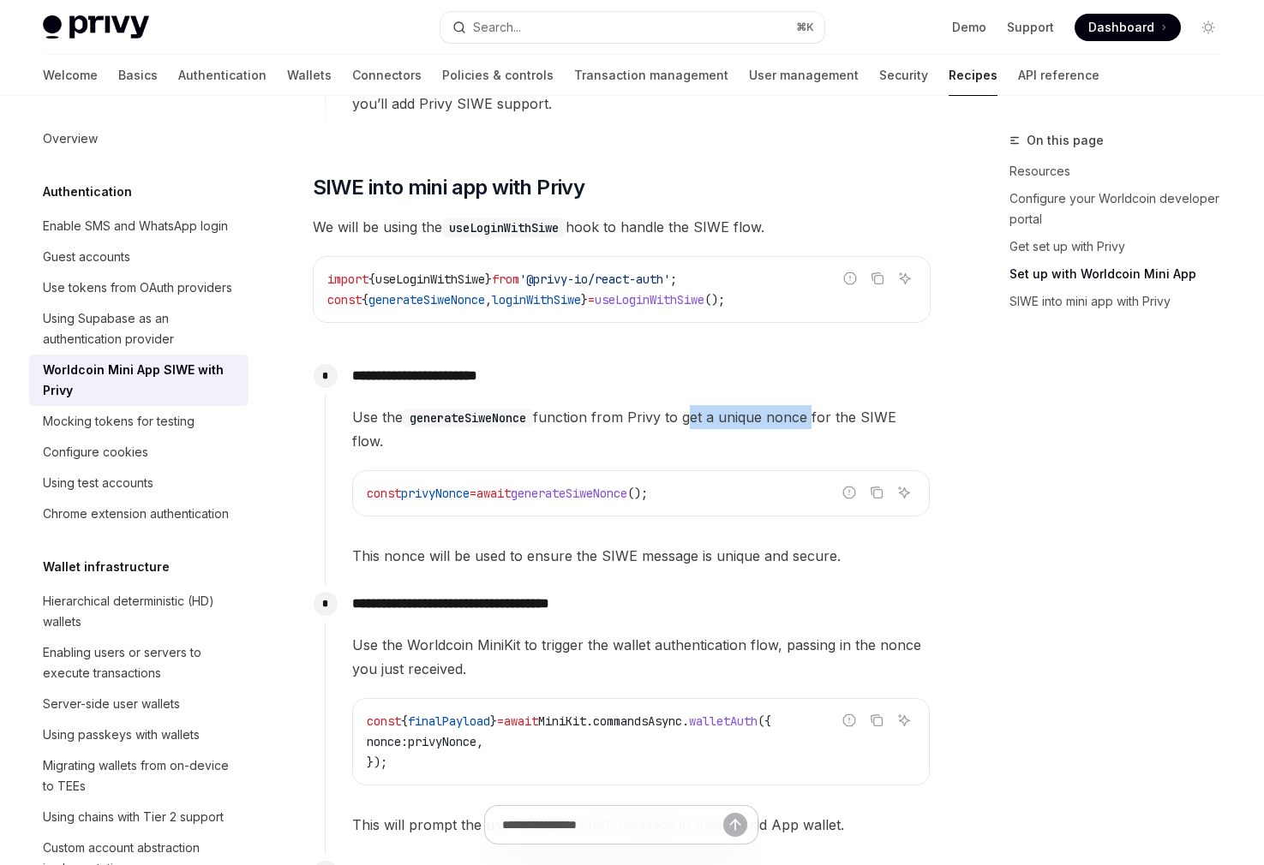
click at [707, 413] on span "Use the generateSiweNonce function from Privy to get a unique nonce for the SIW…" at bounding box center [640, 429] width 577 height 48
drag, startPoint x: 707, startPoint y: 413, endPoint x: 437, endPoint y: 423, distance: 270.1
click at [439, 423] on span "Use the generateSiweNonce function from Privy to get a unique nonce for the SIW…" at bounding box center [640, 429] width 577 height 48
click at [428, 424] on code "generateSiweNonce" at bounding box center [468, 418] width 130 height 19
click at [428, 423] on code "generateSiweNonce" at bounding box center [468, 418] width 130 height 19
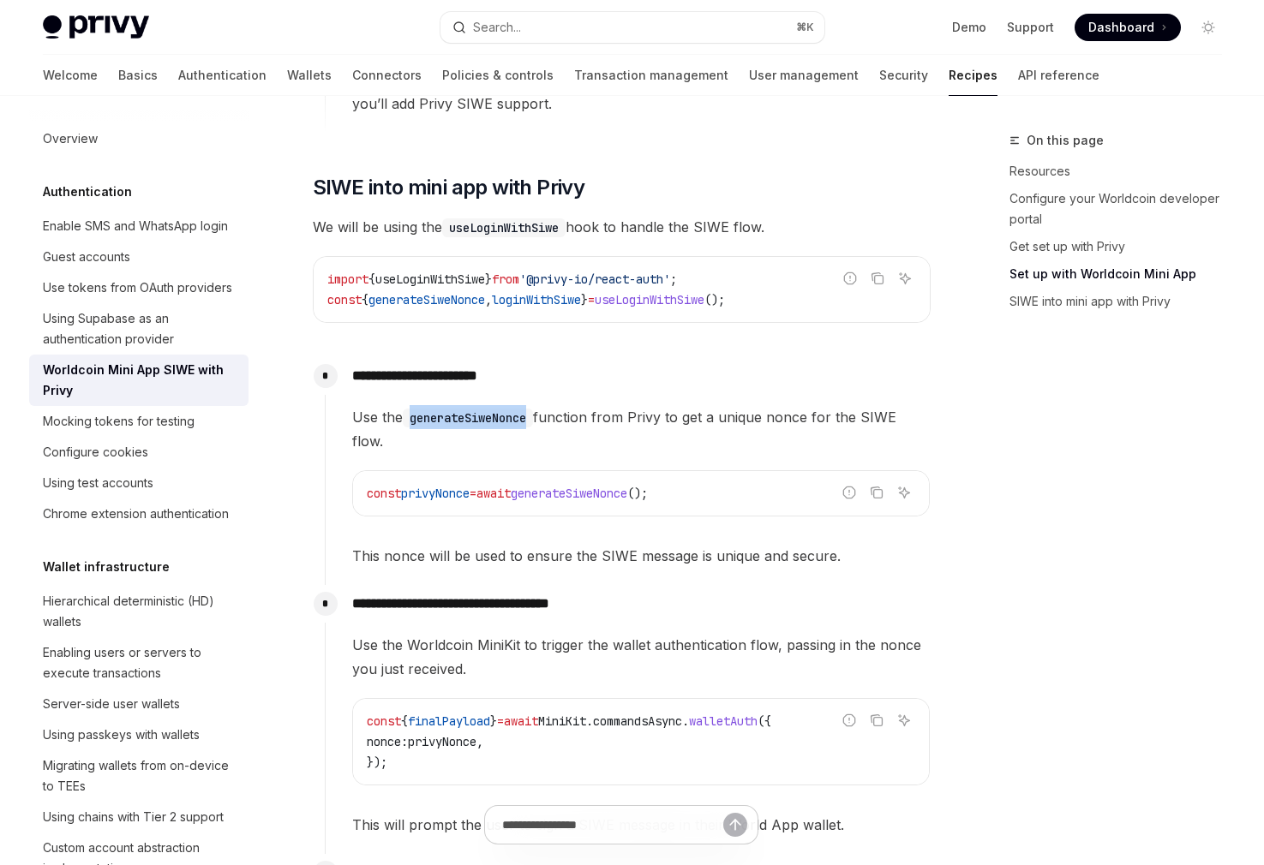
click at [428, 423] on code "generateSiweNonce" at bounding box center [468, 418] width 130 height 19
click at [567, 422] on span "Use the generateSiweNonce function from Privy to get a unique nonce for the SIW…" at bounding box center [640, 429] width 577 height 48
drag, startPoint x: 568, startPoint y: 422, endPoint x: 798, endPoint y: 415, distance: 229.7
click at [798, 415] on span "Use the generateSiweNonce function from Privy to get a unique nonce for the SIW…" at bounding box center [640, 429] width 577 height 48
click at [798, 414] on span "Use the generateSiweNonce function from Privy to get a unique nonce for the SIW…" at bounding box center [640, 429] width 577 height 48
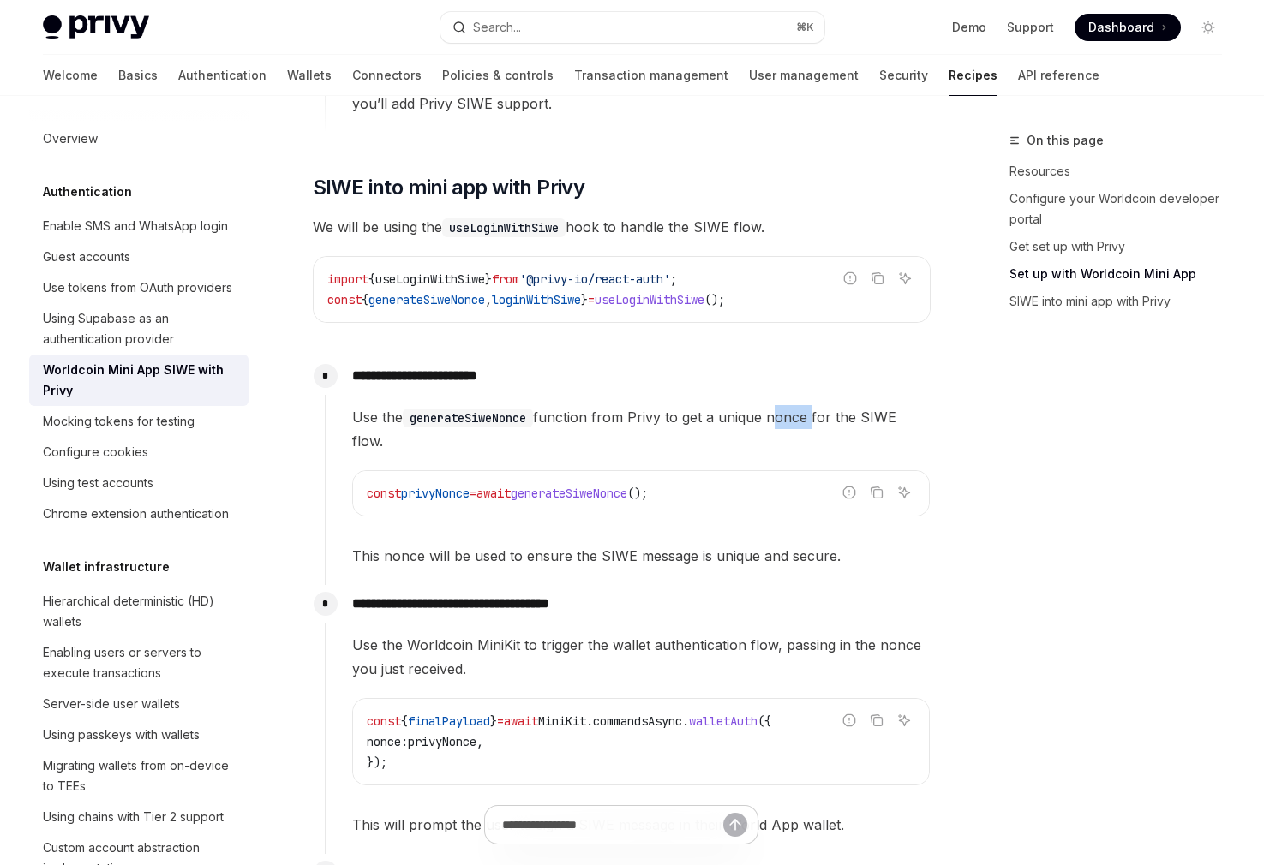
click at [797, 412] on span "Use the generateSiweNonce function from Privy to get a unique nonce for the SIW…" at bounding box center [640, 429] width 577 height 48
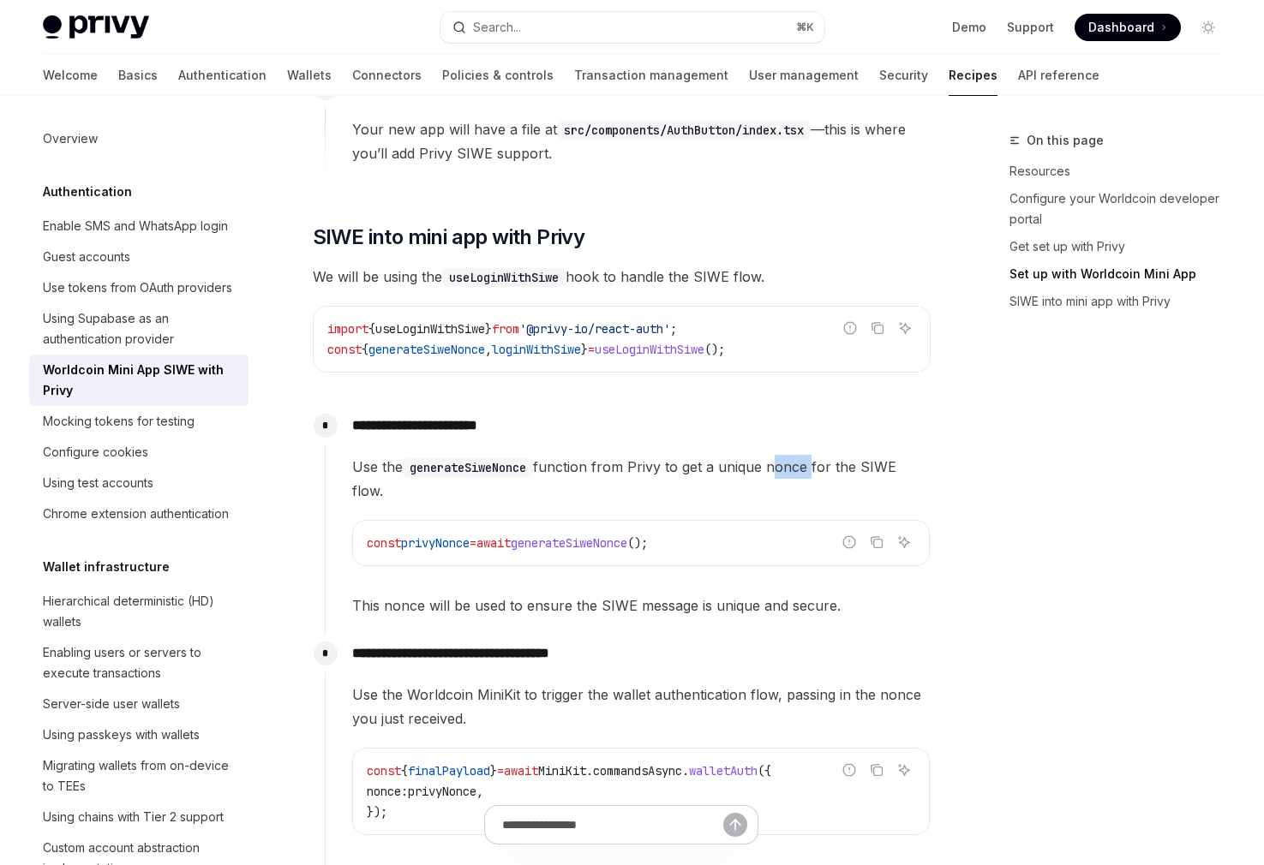
scroll to position [1212, 0]
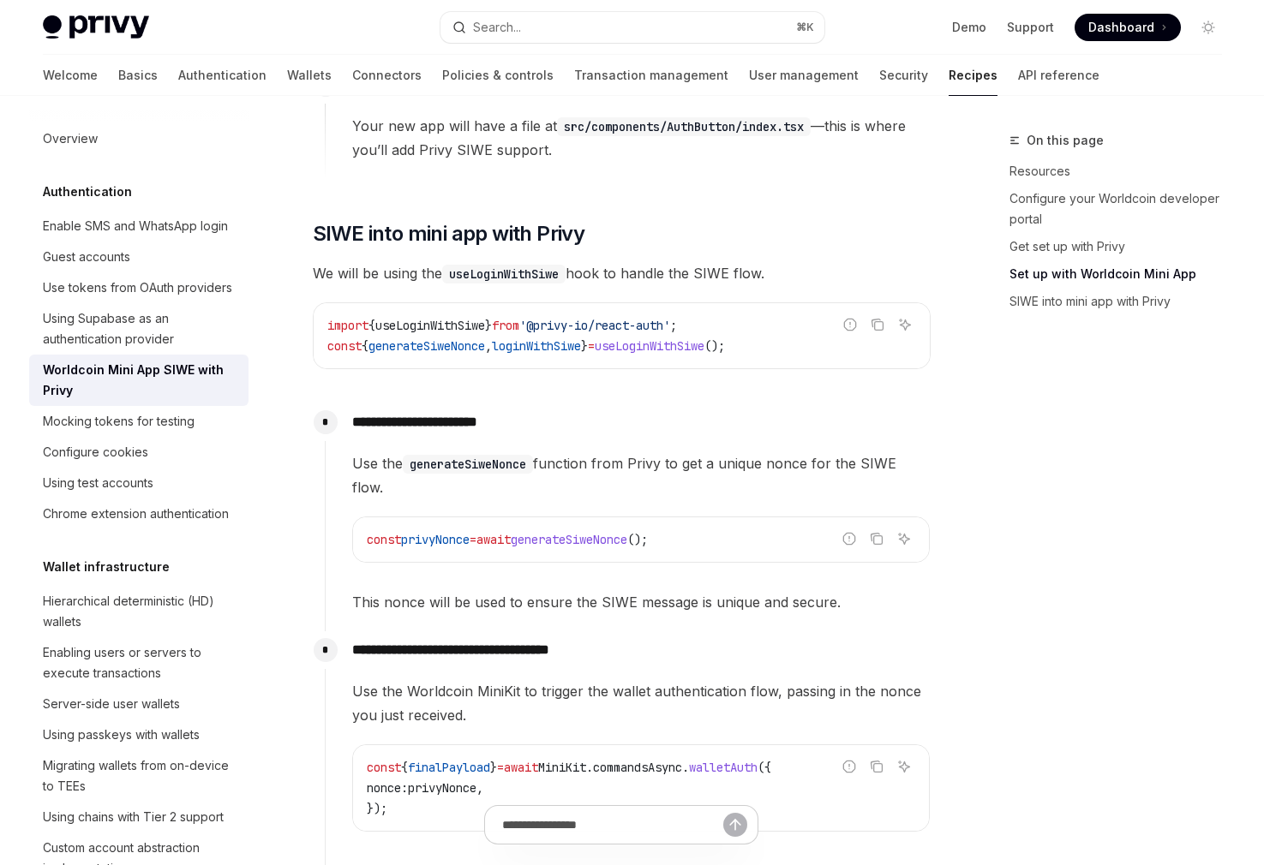
click at [524, 268] on code "useLoginWithSiwe" at bounding box center [503, 274] width 123 height 19
click at [458, 458] on code "generateSiweNonce" at bounding box center [468, 464] width 130 height 19
click at [565, 484] on span "Use the generateSiweNonce function from Privy to get a unique nonce for the SIW…" at bounding box center [640, 476] width 577 height 48
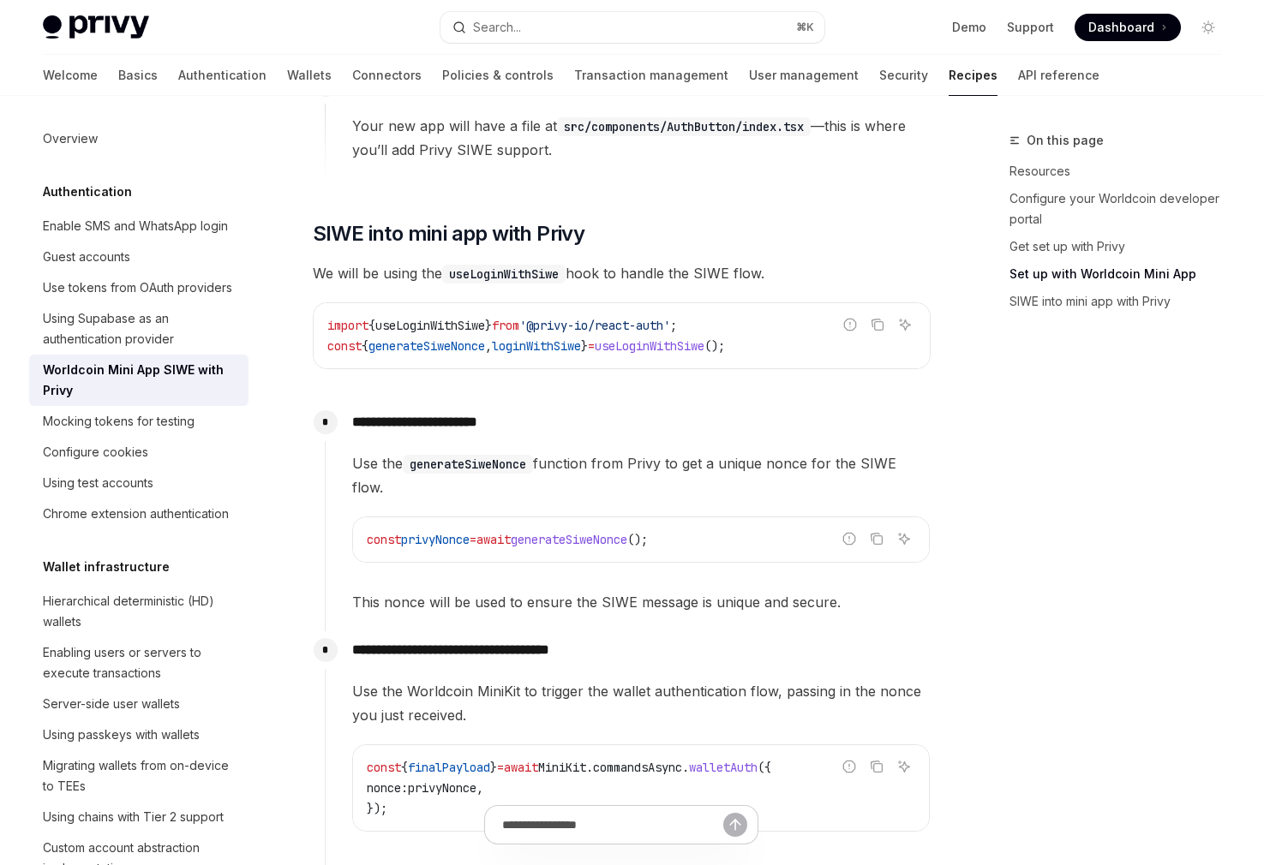
click at [565, 484] on span "Use the generateSiweNonce function from Privy to get a unique nonce for the SIW…" at bounding box center [640, 476] width 577 height 48
click at [567, 475] on span "Use the generateSiweNonce function from Privy to get a unique nonce for the SIW…" at bounding box center [640, 476] width 577 height 48
drag, startPoint x: 567, startPoint y: 474, endPoint x: 470, endPoint y: 471, distance: 96.8
click at [470, 471] on span "Use the generateSiweNonce function from Privy to get a unique nonce for the SIW…" at bounding box center [640, 476] width 577 height 48
click at [470, 470] on code "generateSiweNonce" at bounding box center [468, 464] width 130 height 19
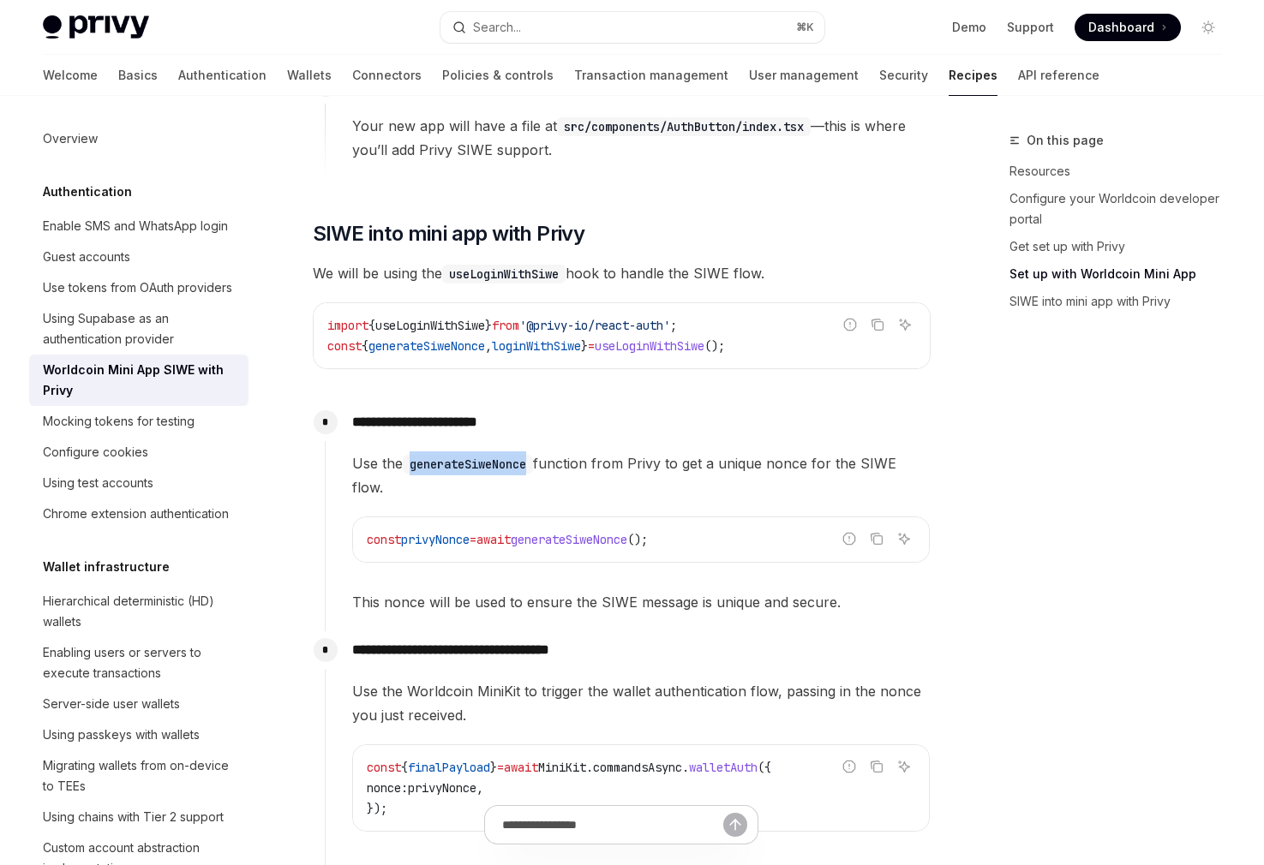
click at [470, 470] on code "generateSiweNonce" at bounding box center [468, 464] width 130 height 19
click at [543, 467] on span "Use the generateSiweNonce function from Privy to get a unique nonce for the SIW…" at bounding box center [640, 476] width 577 height 48
drag, startPoint x: 543, startPoint y: 467, endPoint x: 700, endPoint y: 467, distance: 156.8
click at [691, 470] on span "Use the generateSiweNonce function from Privy to get a unique nonce for the SIW…" at bounding box center [640, 476] width 577 height 48
click at [700, 467] on span "Use the generateSiweNonce function from Privy to get a unique nonce for the SIW…" at bounding box center [640, 476] width 577 height 48
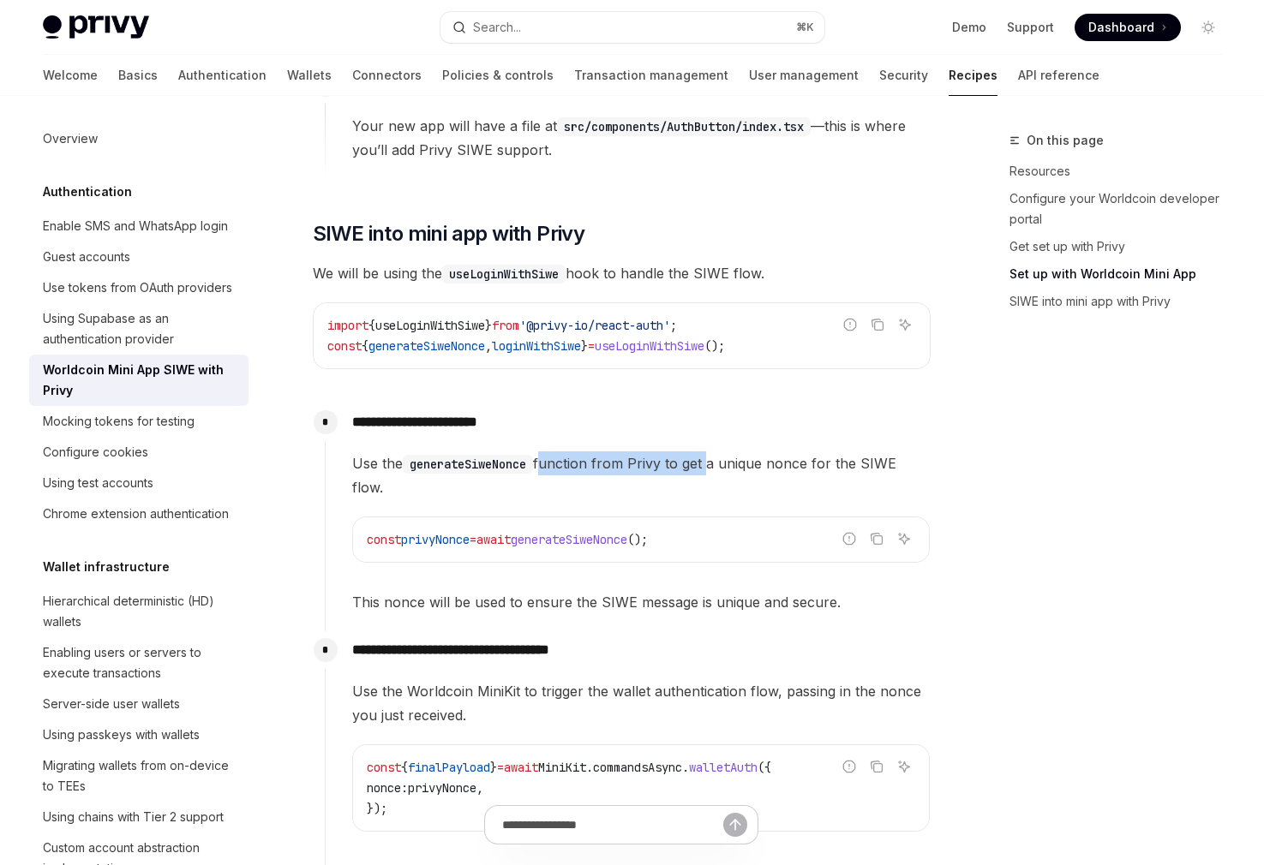
drag, startPoint x: 700, startPoint y: 467, endPoint x: 589, endPoint y: 470, distance: 111.4
click at [589, 470] on span "Use the generateSiweNonce function from Privy to get a unique nonce for the SIW…" at bounding box center [640, 476] width 577 height 48
click at [415, 469] on code "generateSiweNonce" at bounding box center [468, 464] width 130 height 19
click at [415, 470] on code "generateSiweNonce" at bounding box center [468, 464] width 130 height 19
click at [625, 477] on span "Use the generateSiweNonce function from Privy to get a unique nonce for the SIW…" at bounding box center [640, 476] width 577 height 48
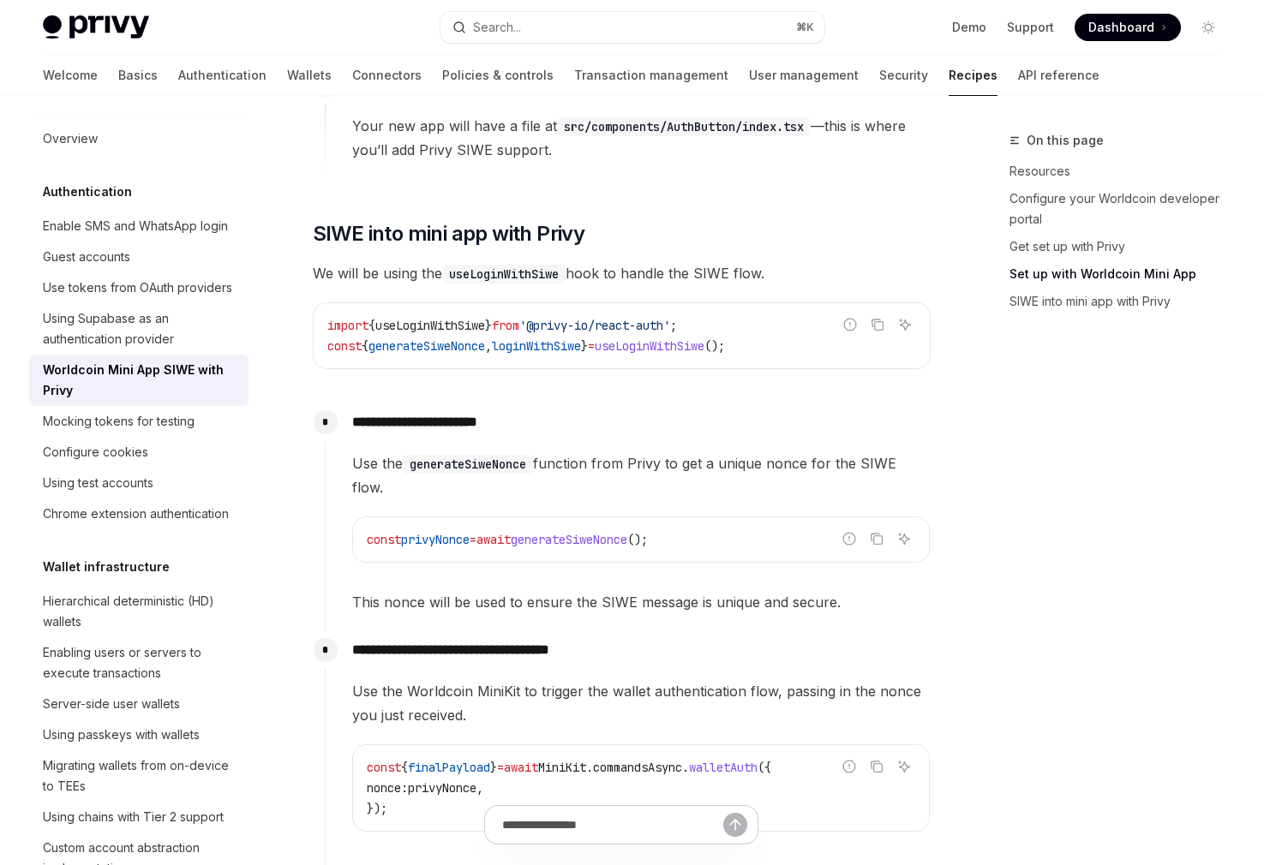
click at [625, 477] on span "Use the generateSiweNonce function from Privy to get a unique nonce for the SIW…" at bounding box center [640, 476] width 577 height 48
click at [608, 462] on span "Use the generateSiweNonce function from Privy to get a unique nonce for the SIW…" at bounding box center [640, 476] width 577 height 48
drag, startPoint x: 608, startPoint y: 462, endPoint x: 575, endPoint y: 464, distance: 33.5
click at [576, 464] on span "Use the generateSiweNonce function from Privy to get a unique nonce for the SIW…" at bounding box center [640, 476] width 577 height 48
click at [575, 464] on span "Use the generateSiweNonce function from Privy to get a unique nonce for the SIW…" at bounding box center [640, 476] width 577 height 48
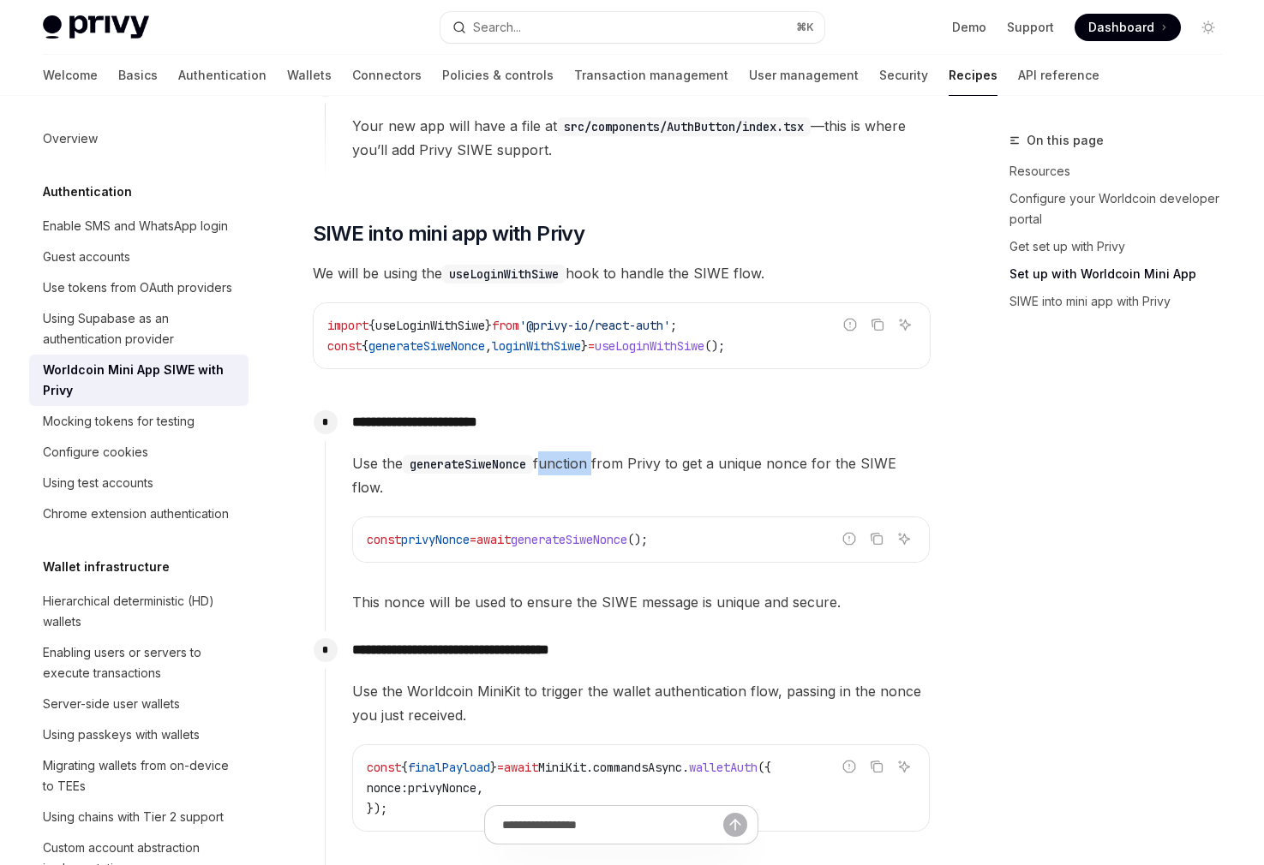
click at [575, 464] on span "Use the generateSiweNonce function from Privy to get a unique nonce for the SIW…" at bounding box center [640, 476] width 577 height 48
click at [589, 466] on span "Use the generateSiweNonce function from Privy to get a unique nonce for the SIW…" at bounding box center [640, 476] width 577 height 48
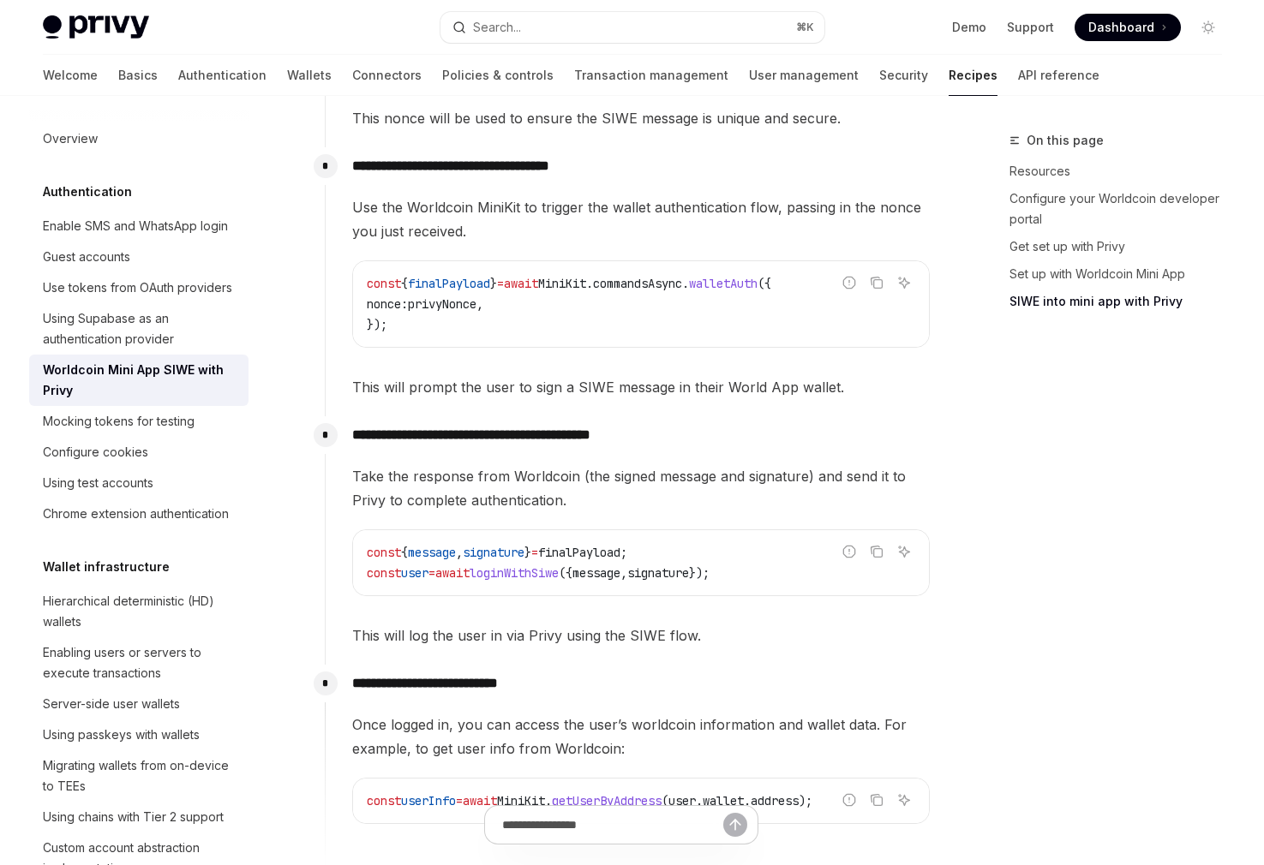
scroll to position [1706, 0]
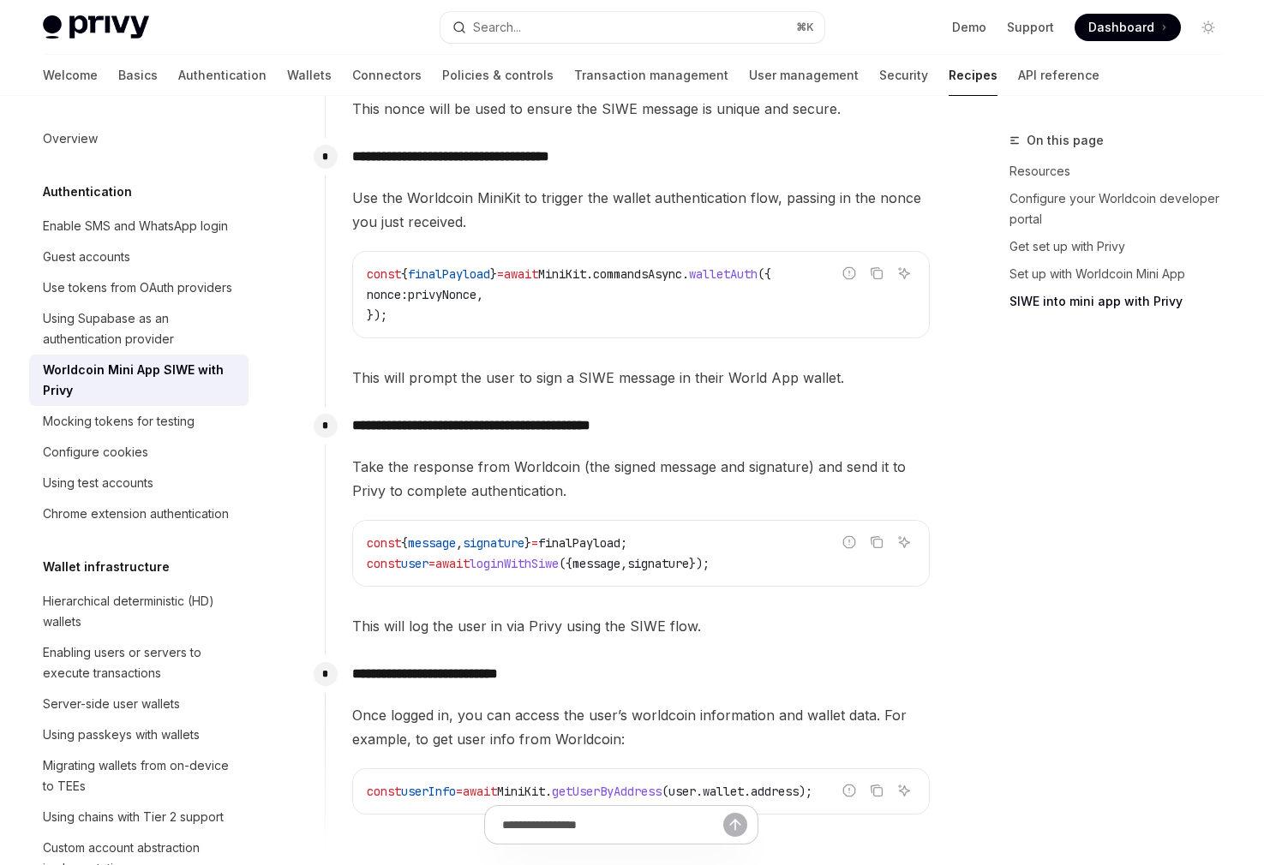
click at [380, 428] on p "**********" at bounding box center [640, 426] width 577 height 24
drag, startPoint x: 380, startPoint y: 428, endPoint x: 636, endPoint y: 422, distance: 255.4
click at [636, 422] on p "**********" at bounding box center [640, 426] width 577 height 24
drag, startPoint x: 636, startPoint y: 422, endPoint x: 381, endPoint y: 425, distance: 254.5
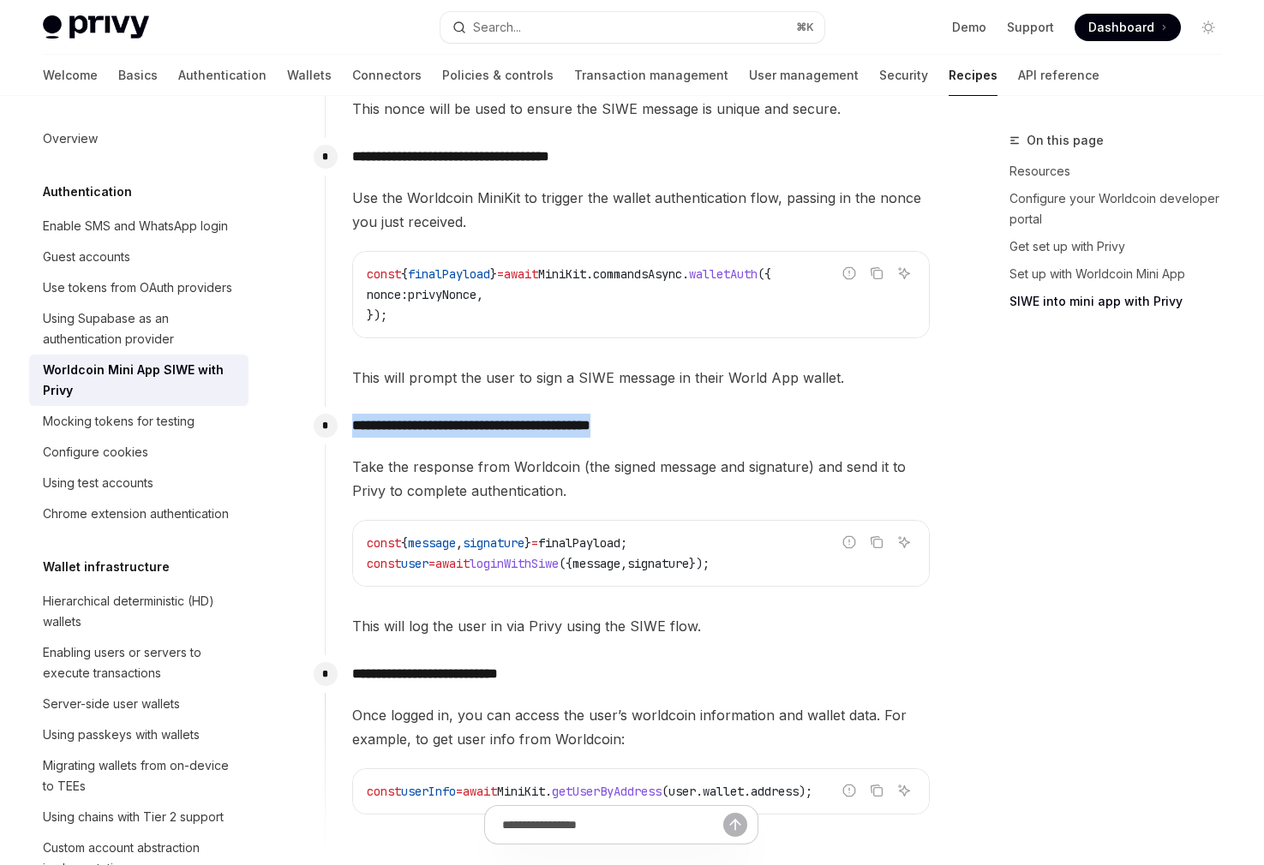
click at [381, 425] on p "**********" at bounding box center [640, 426] width 577 height 24
drag, startPoint x: 381, startPoint y: 425, endPoint x: 555, endPoint y: 421, distance: 174.0
click at [555, 421] on p "**********" at bounding box center [640, 426] width 577 height 24
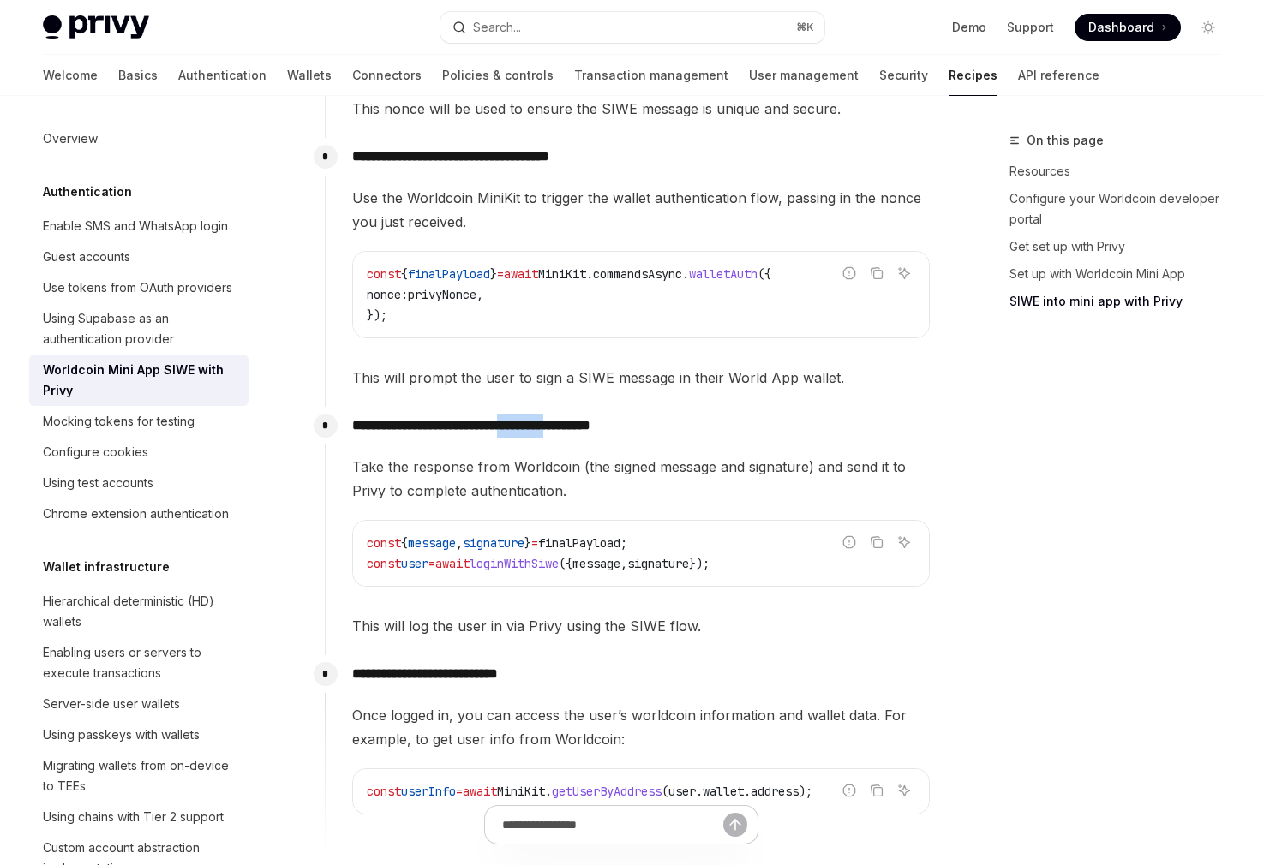
click at [555, 421] on p "**********" at bounding box center [640, 426] width 577 height 24
click at [674, 422] on p "**********" at bounding box center [640, 426] width 577 height 24
drag, startPoint x: 674, startPoint y: 422, endPoint x: 372, endPoint y: 436, distance: 302.7
click at [372, 436] on p "**********" at bounding box center [640, 426] width 577 height 24
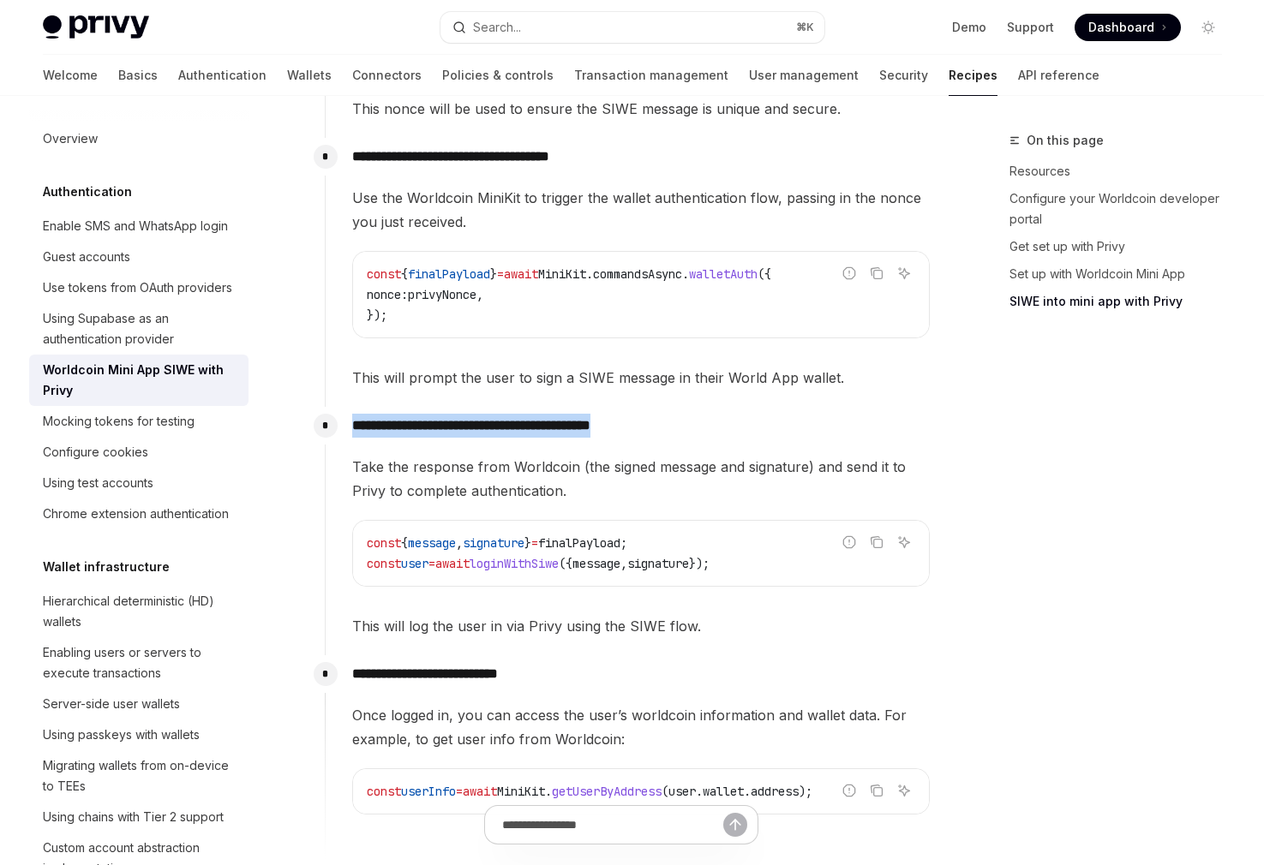
drag, startPoint x: 372, startPoint y: 436, endPoint x: 639, endPoint y: 423, distance: 267.6
click at [638, 423] on p "**********" at bounding box center [640, 426] width 577 height 24
click at [639, 423] on p "**********" at bounding box center [640, 426] width 577 height 24
click at [581, 428] on p "**********" at bounding box center [640, 426] width 577 height 24
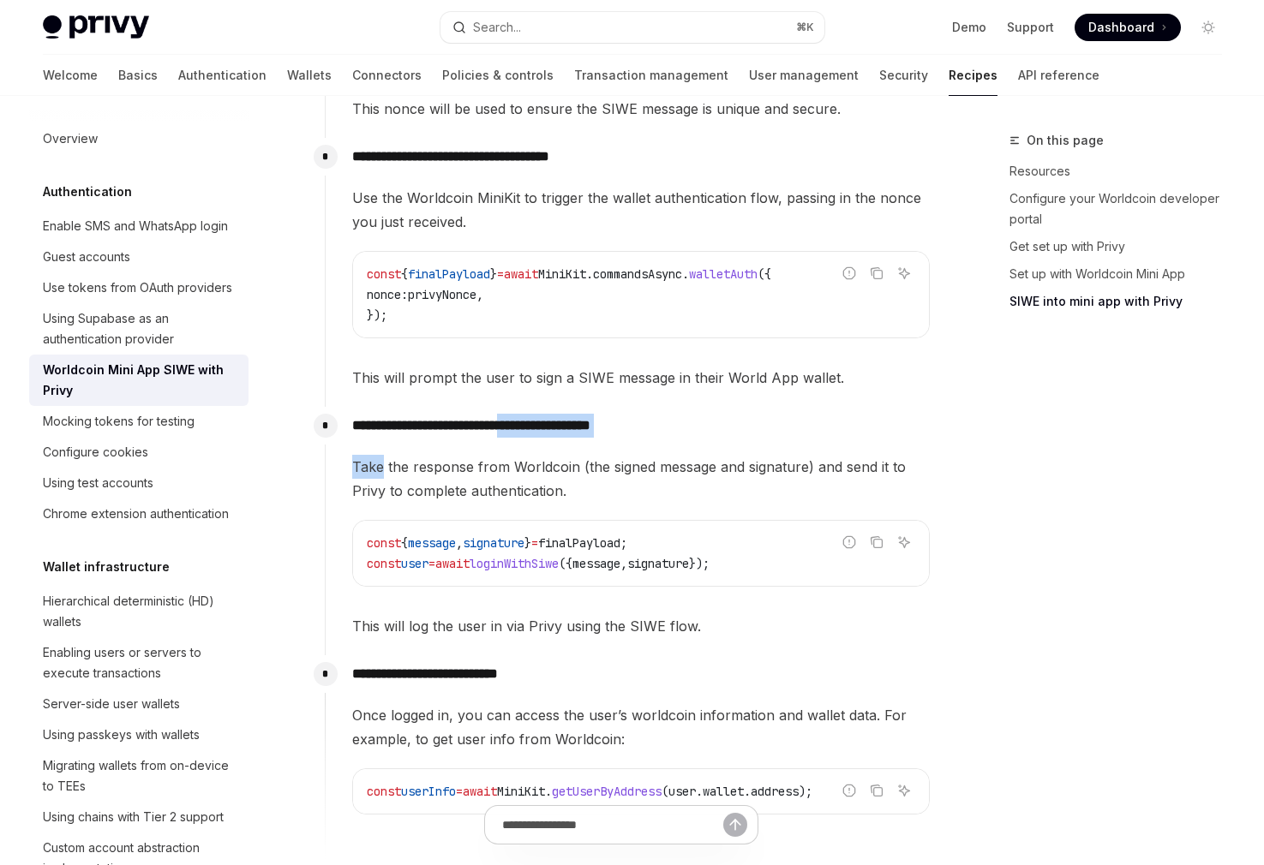
drag, startPoint x: 581, startPoint y: 428, endPoint x: 576, endPoint y: 438, distance: 11.5
click at [576, 438] on div "**********" at bounding box center [628, 522] width 606 height 231
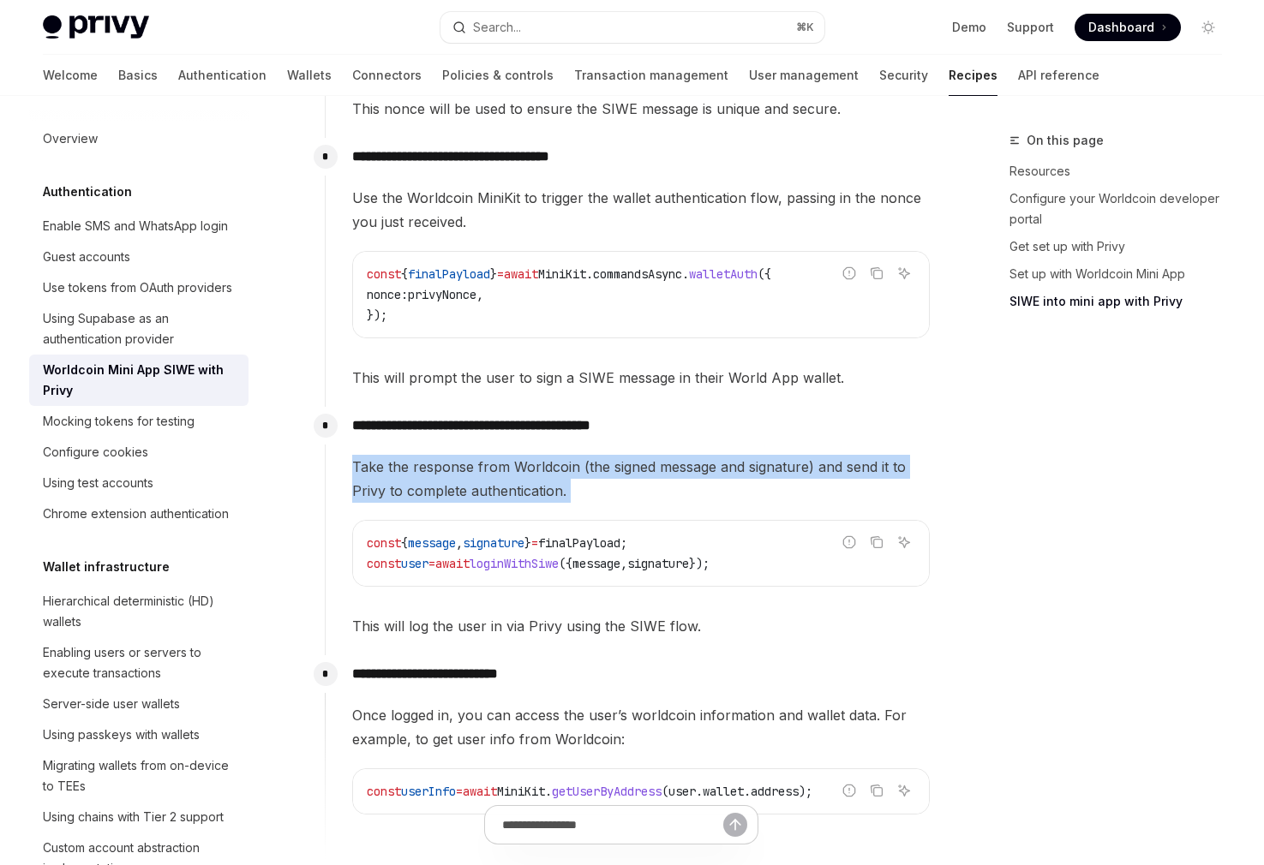
click at [576, 438] on div "**********" at bounding box center [628, 522] width 606 height 231
click at [580, 474] on span "Take the response from Worldcoin (the signed message and signature) and send it…" at bounding box center [640, 479] width 577 height 48
click at [580, 473] on span "Take the response from Worldcoin (the signed message and signature) and send it…" at bounding box center [640, 479] width 577 height 48
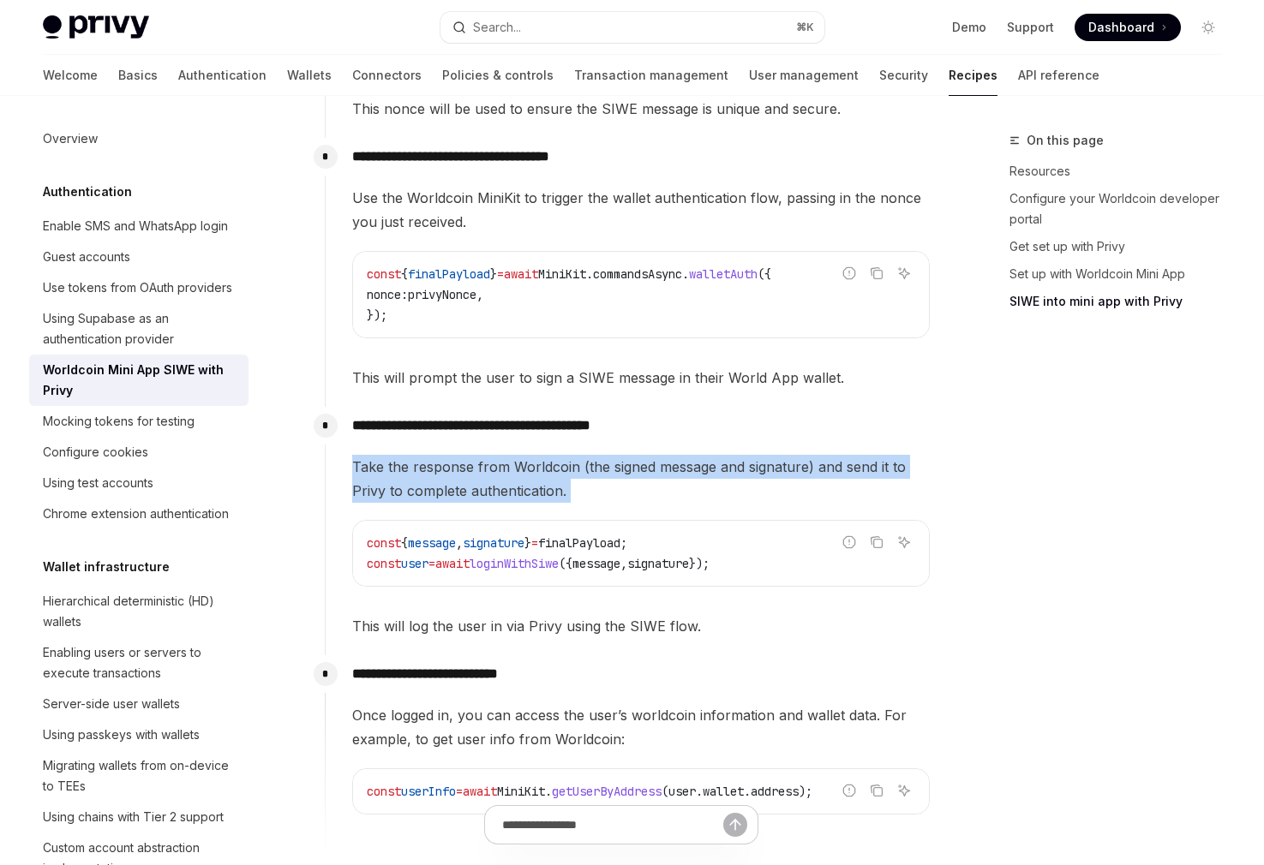
click at [580, 473] on span "Take the response from Worldcoin (the signed message and signature) and send it…" at bounding box center [640, 479] width 577 height 48
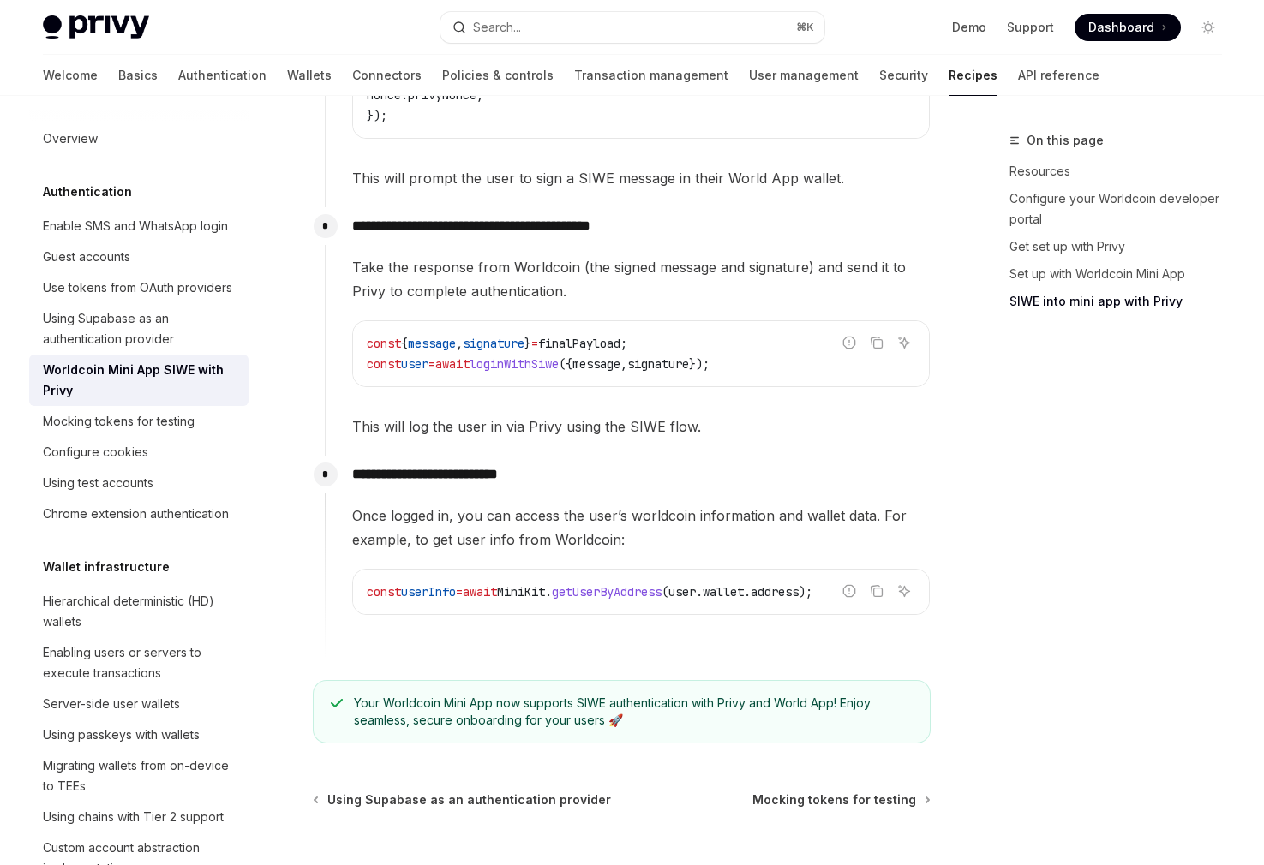
scroll to position [2060, 0]
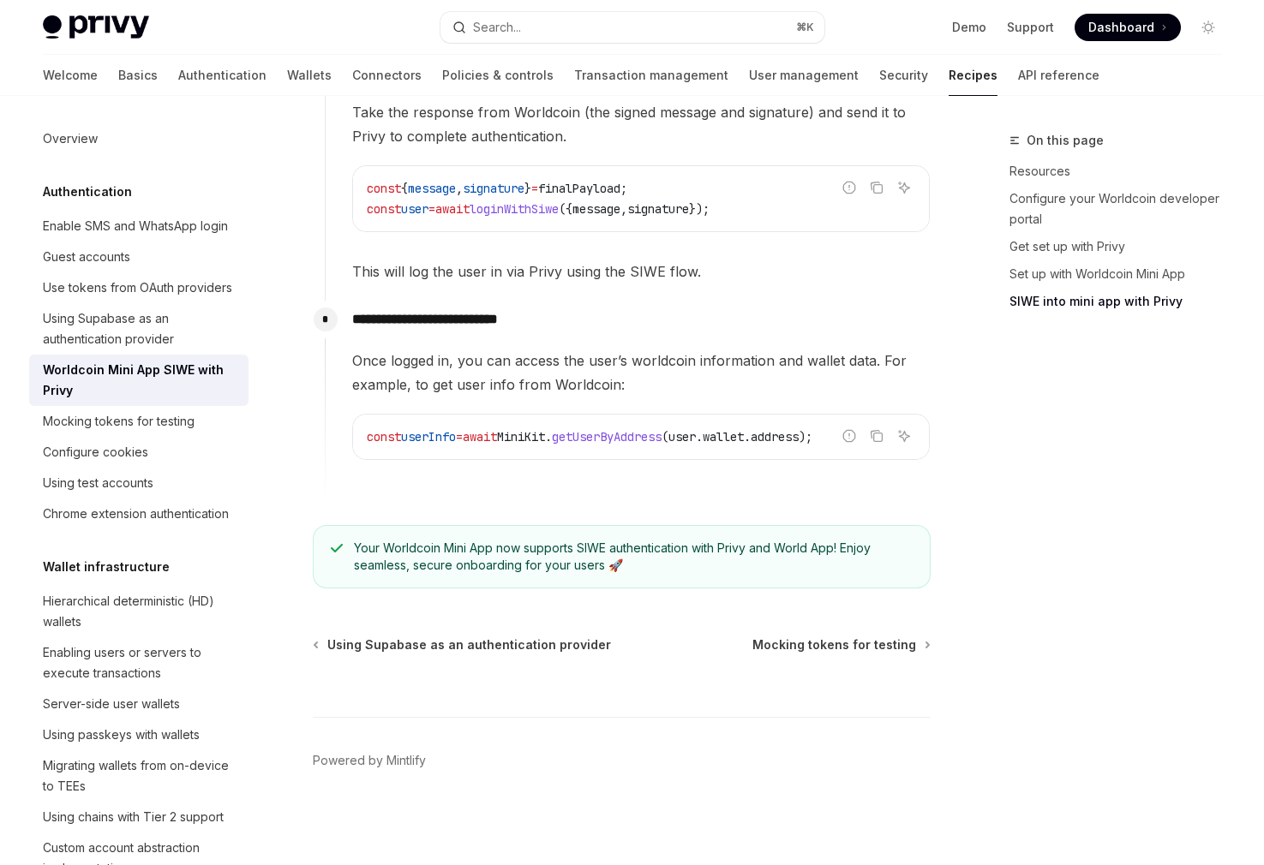
type textarea "*"
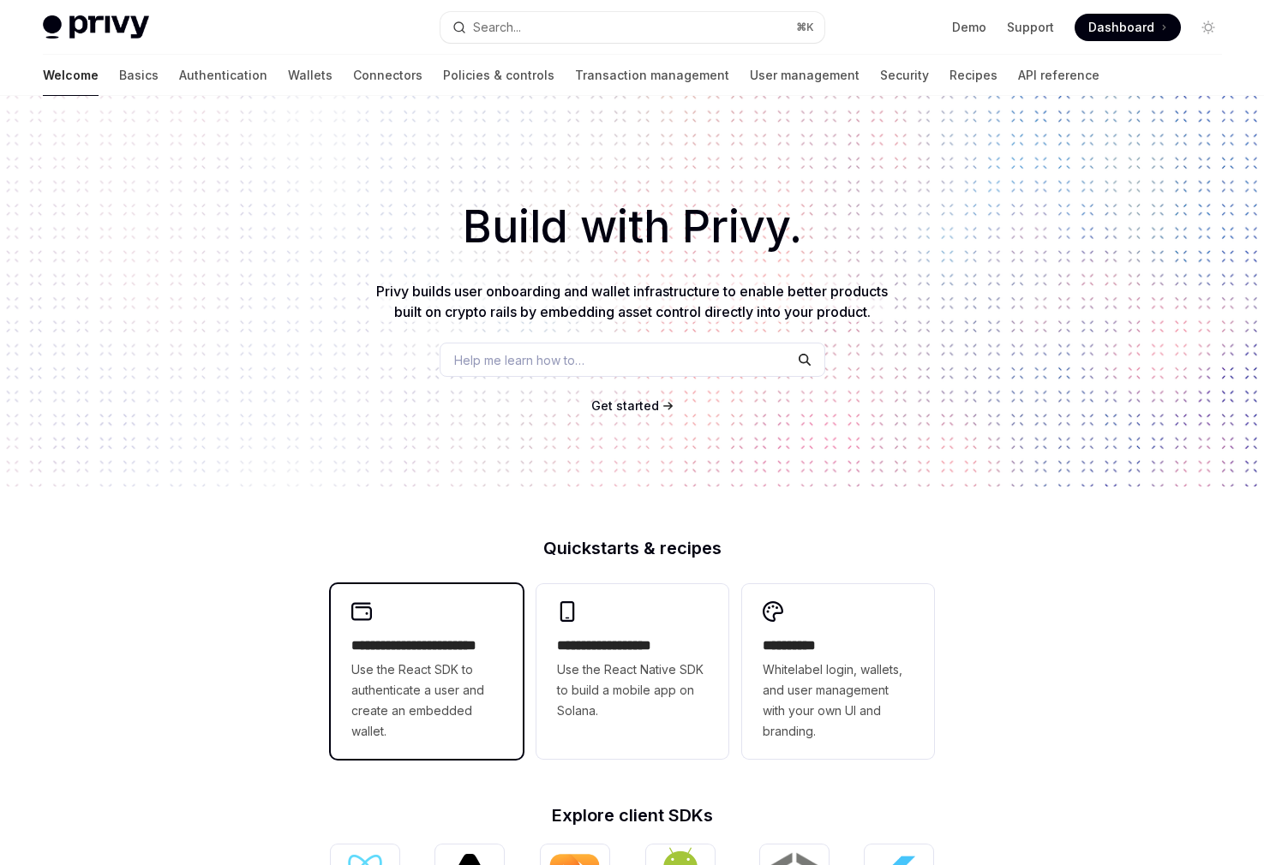
click at [434, 592] on div "**********" at bounding box center [427, 671] width 192 height 175
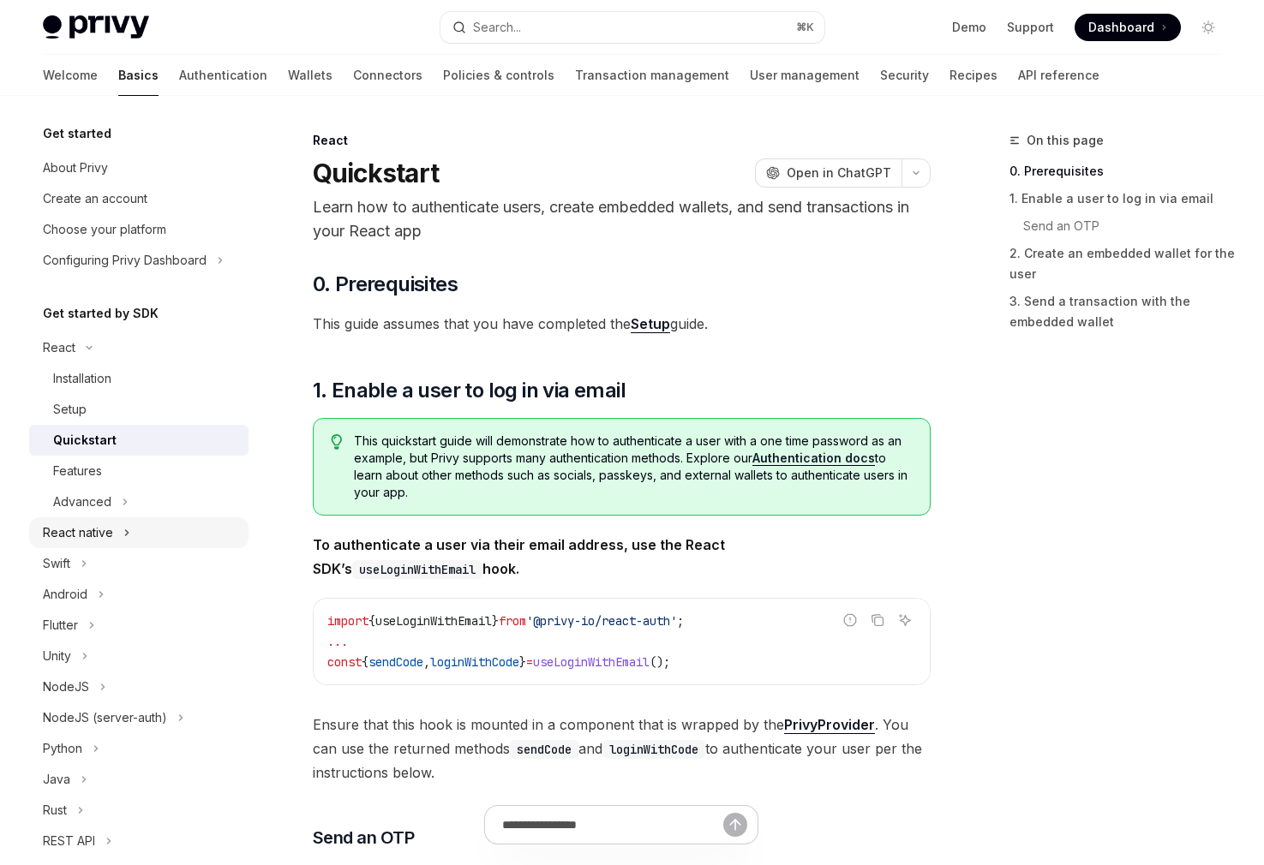
click at [81, 523] on div "React native" at bounding box center [78, 533] width 70 height 21
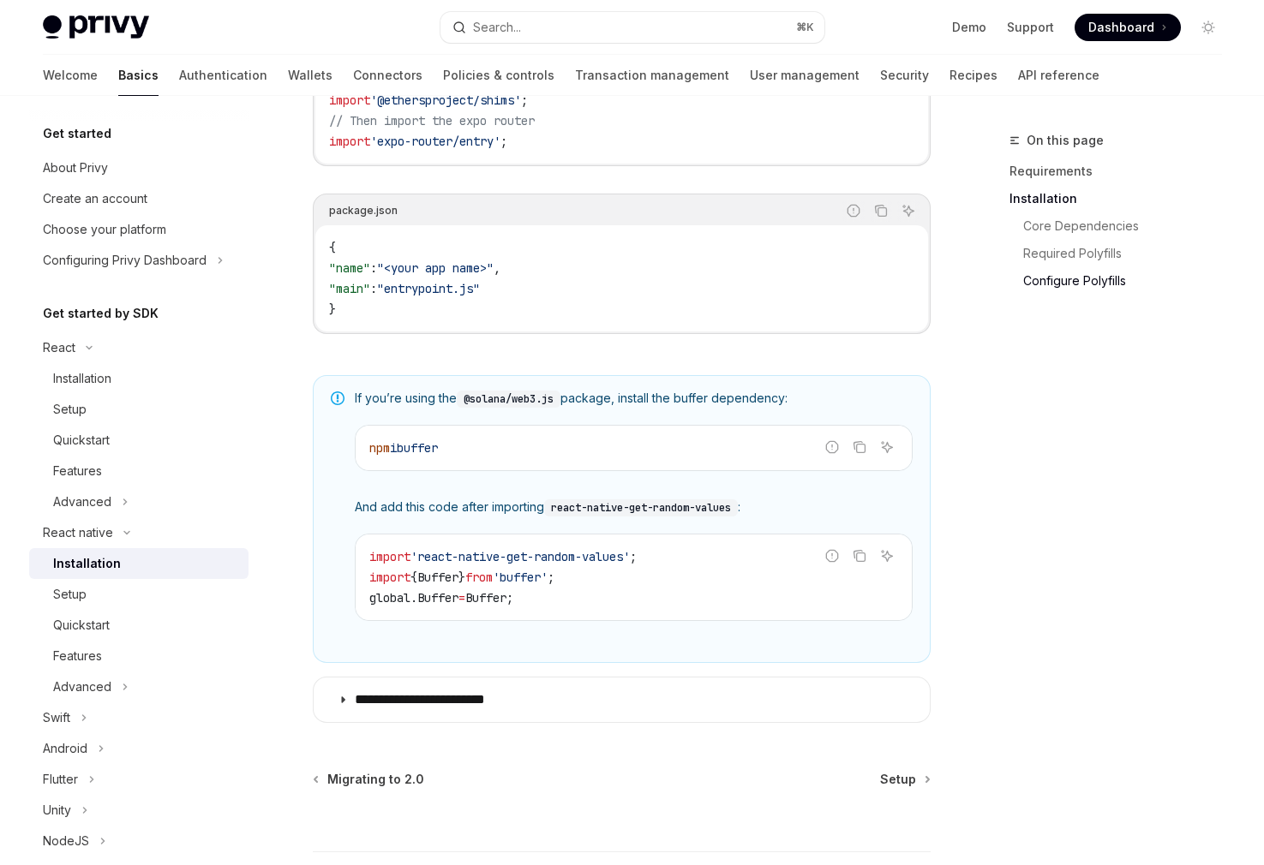
scroll to position [1178, 0]
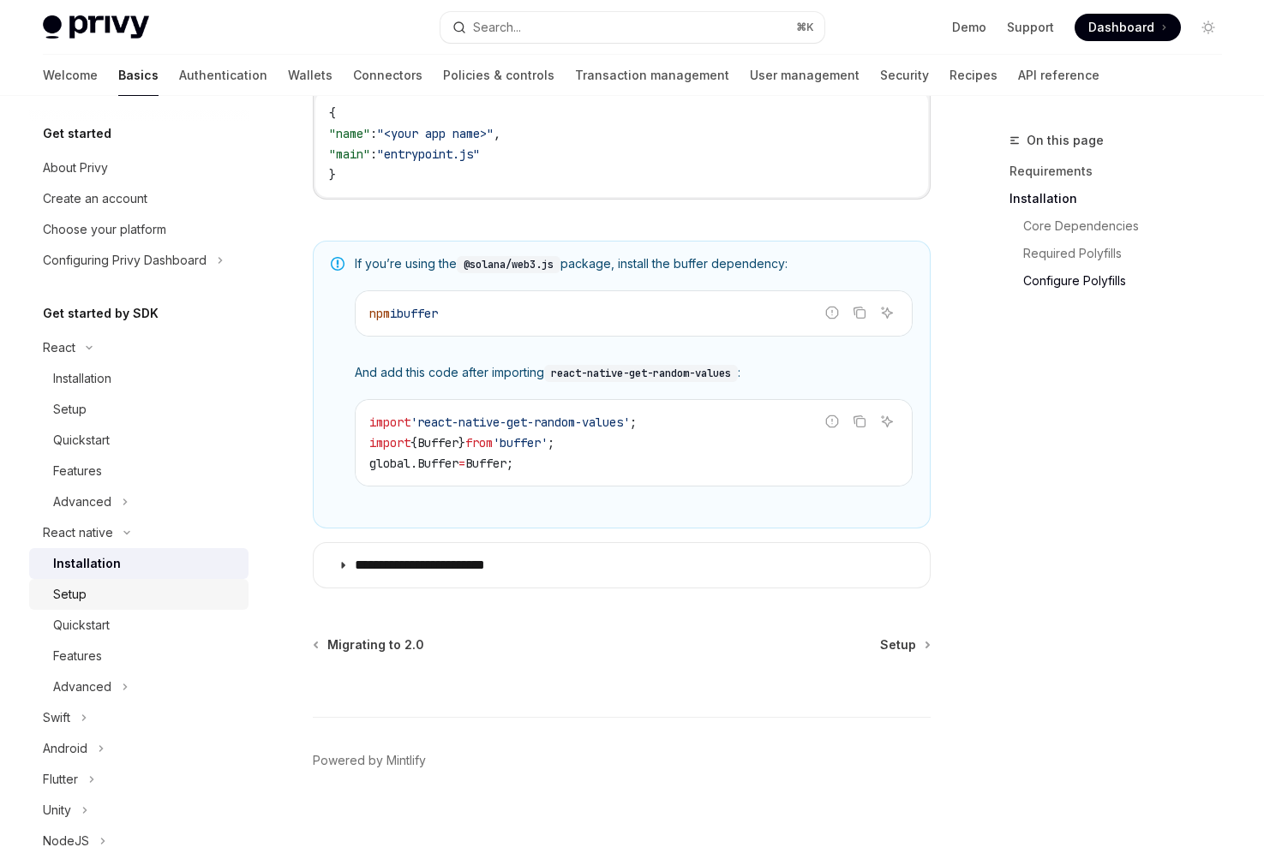
click at [198, 593] on div "Setup" at bounding box center [145, 594] width 185 height 21
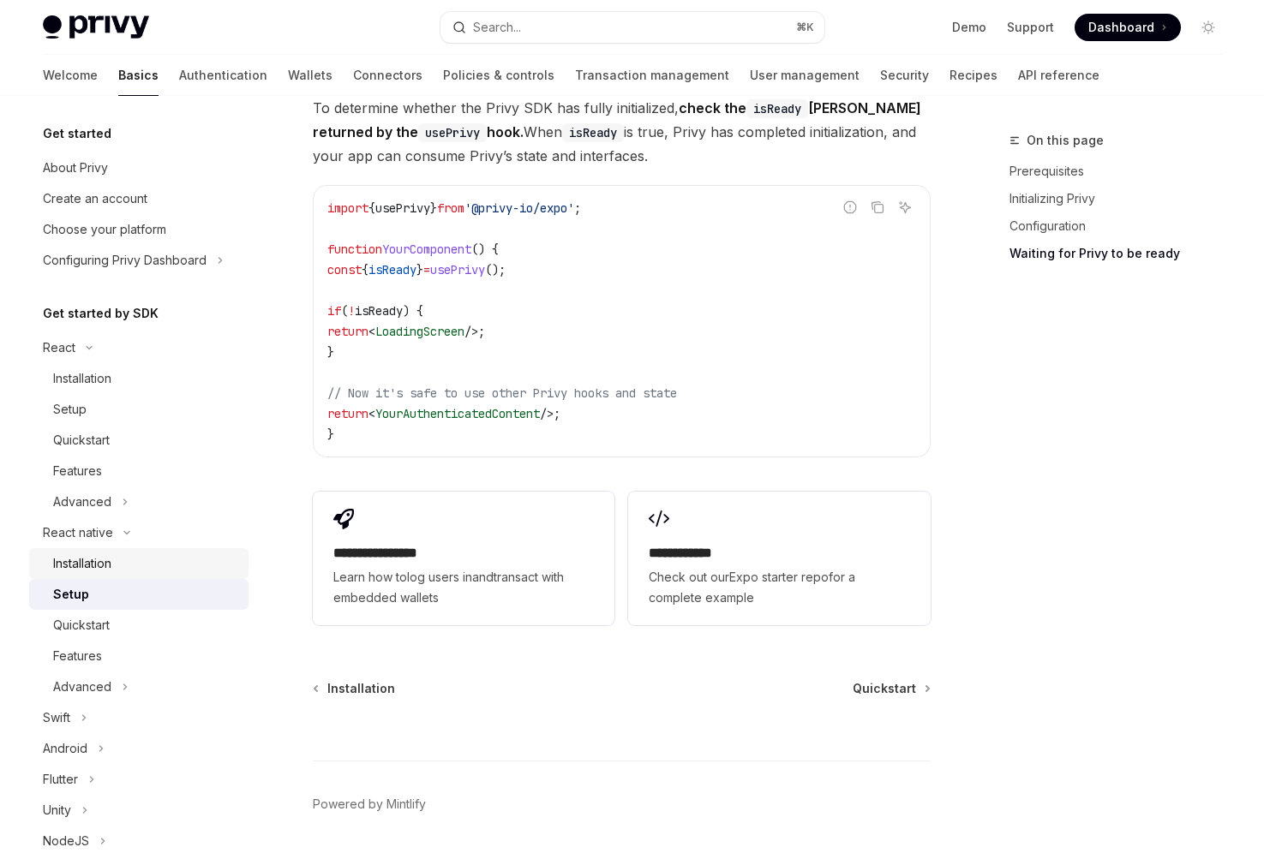
scroll to position [1505, 0]
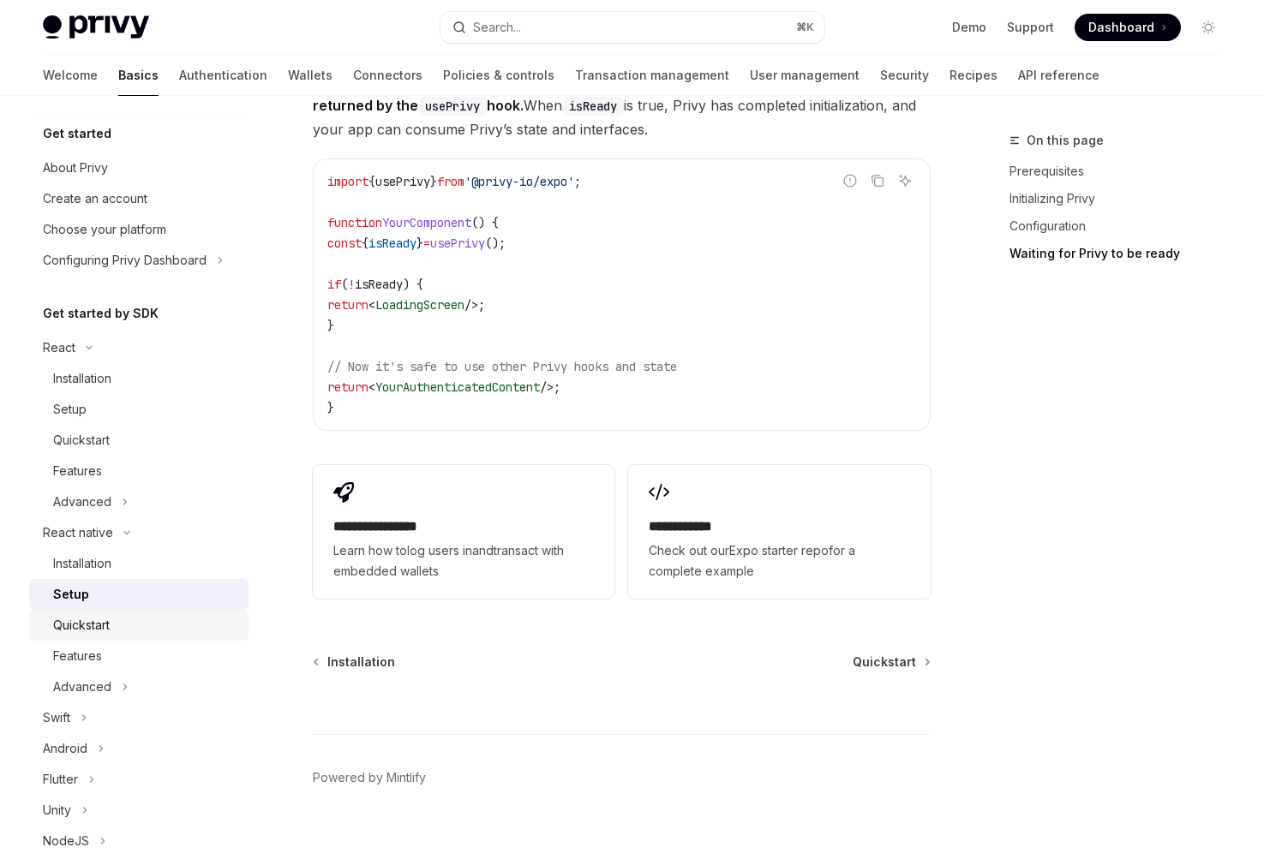
click at [155, 618] on div "Quickstart" at bounding box center [145, 625] width 185 height 21
type textarea "*"
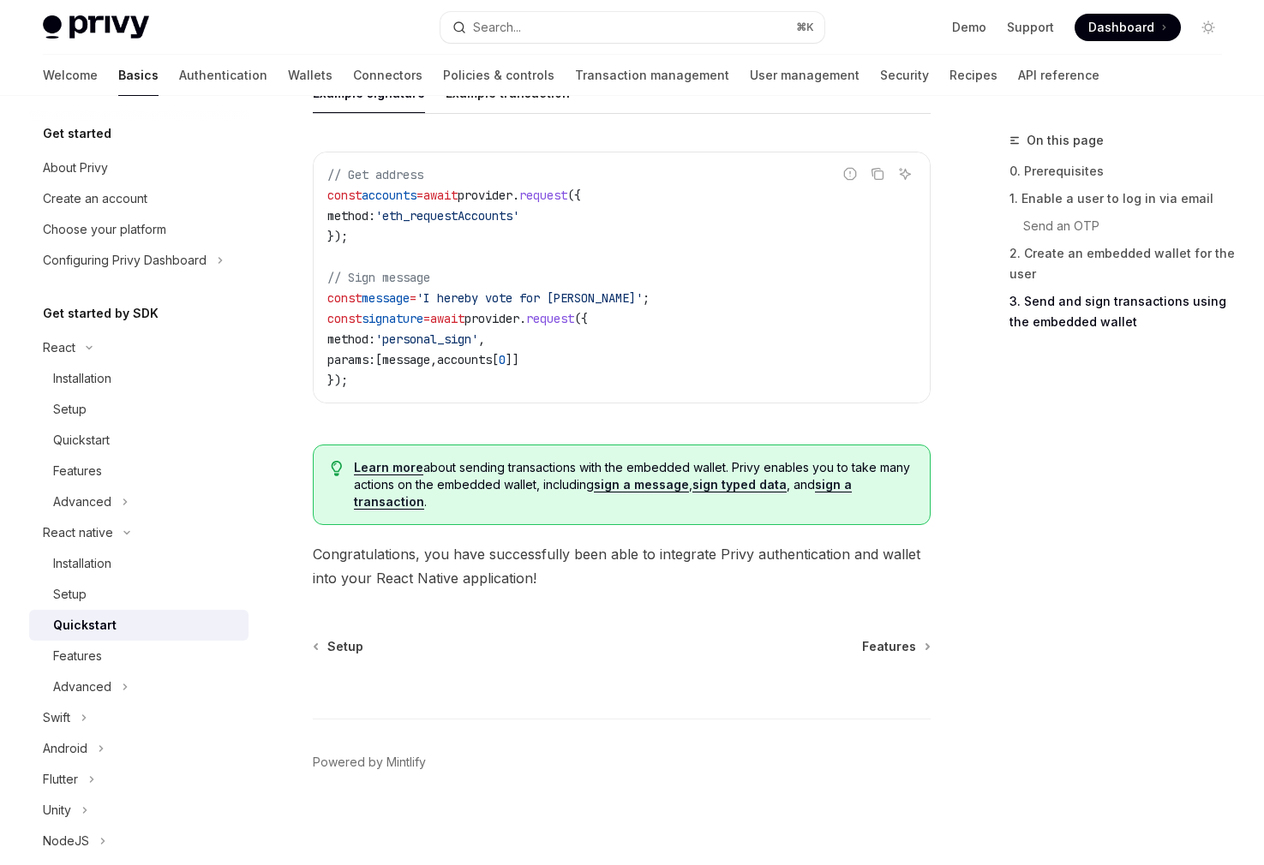
scroll to position [2509, 0]
